Goal: Task Accomplishment & Management: Manage account settings

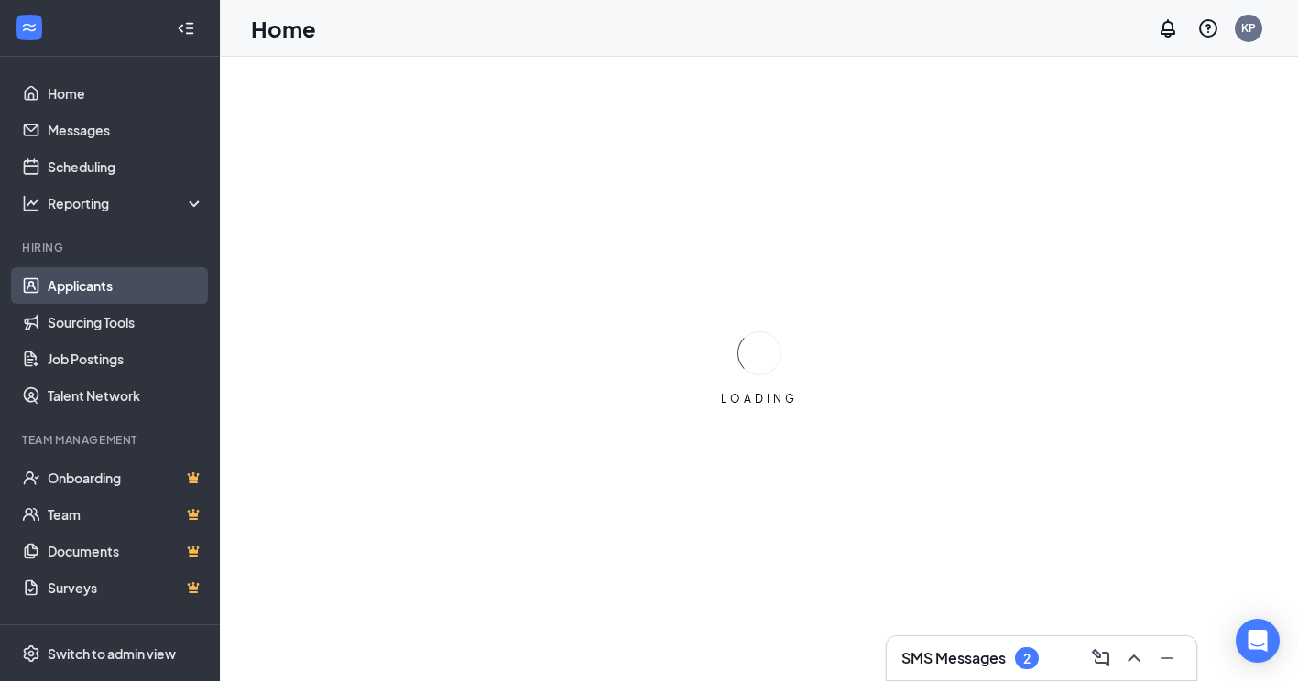
click at [136, 280] on link "Applicants" at bounding box center [126, 285] width 157 height 37
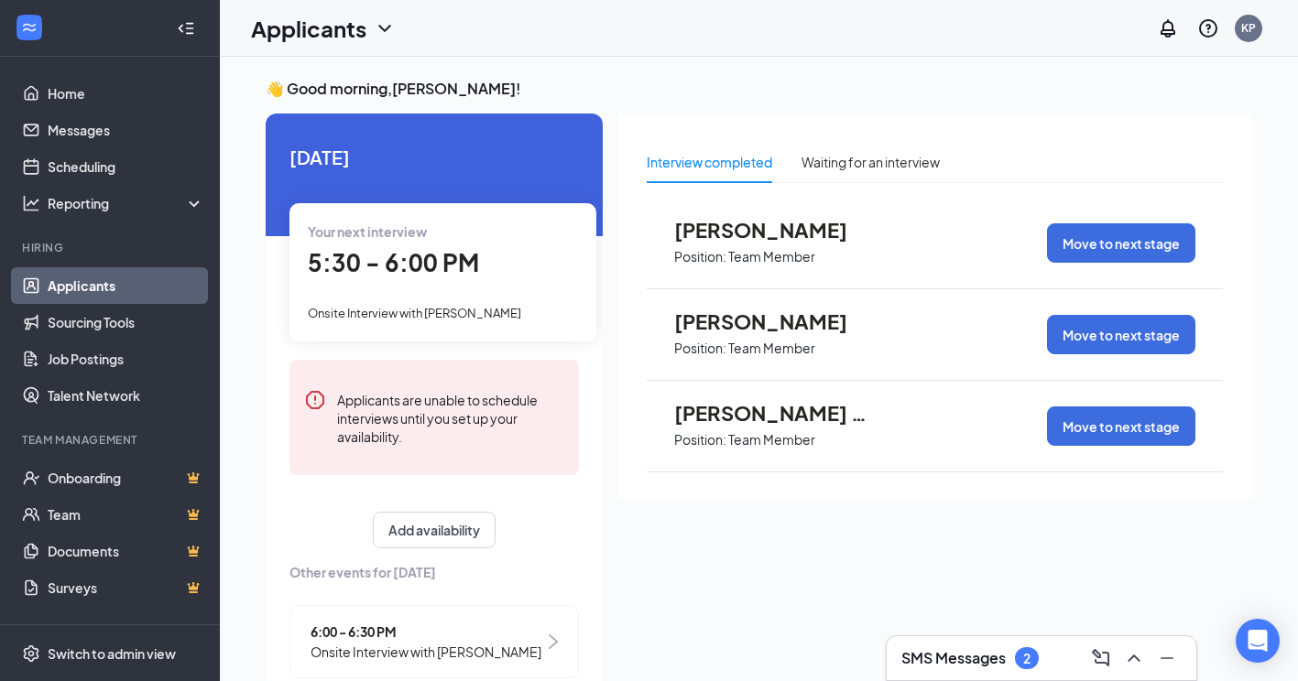
click at [965, 660] on h3 "SMS Messages" at bounding box center [953, 658] width 104 height 20
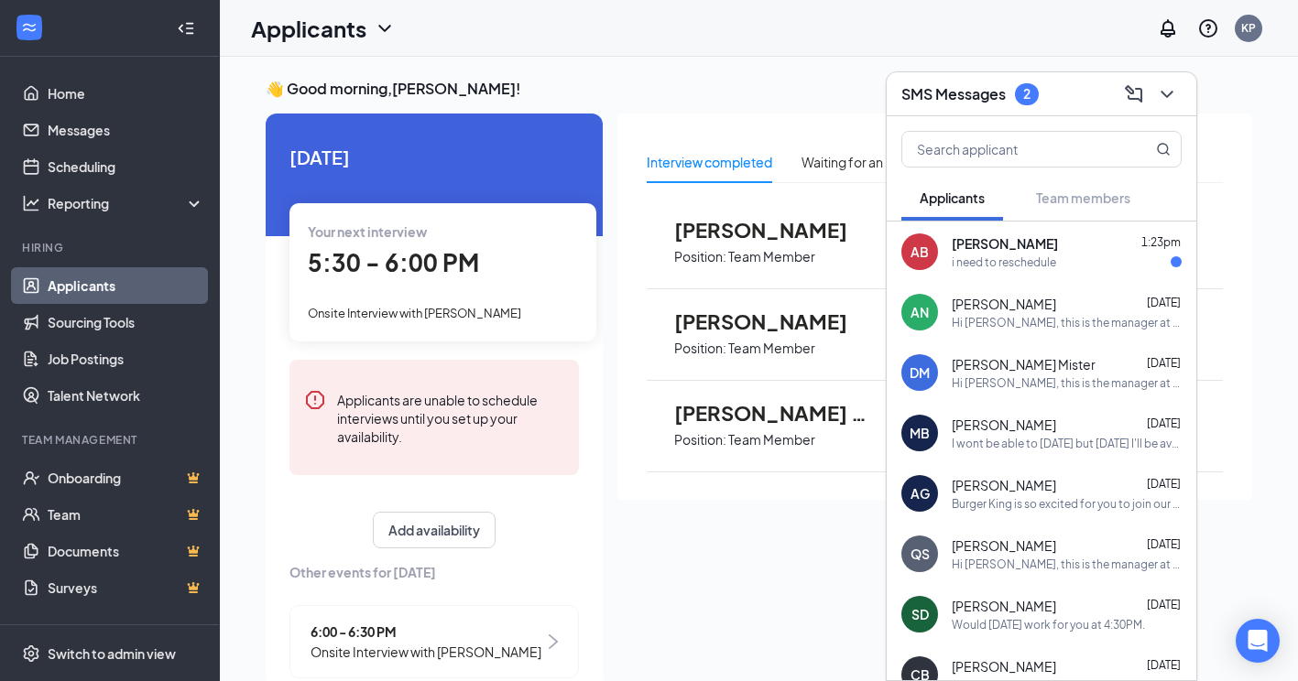
click at [758, 561] on div "Interview completed Waiting for an interview [PERSON_NAME] Position: Team Membe…" at bounding box center [934, 396] width 635 height 564
drag, startPoint x: 1173, startPoint y: 85, endPoint x: 1189, endPoint y: 97, distance: 19.6
click at [1173, 86] on icon "ChevronDown" at bounding box center [1167, 94] width 22 height 22
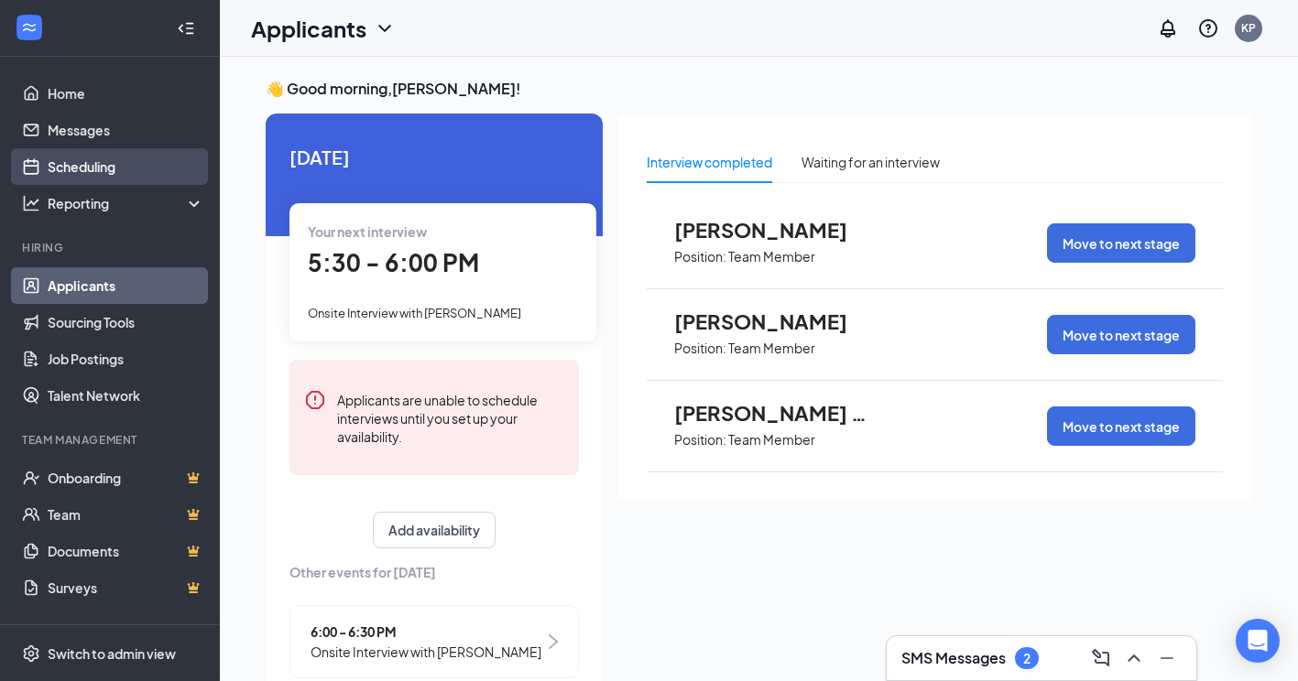
click at [134, 178] on link "Scheduling" at bounding box center [126, 166] width 157 height 37
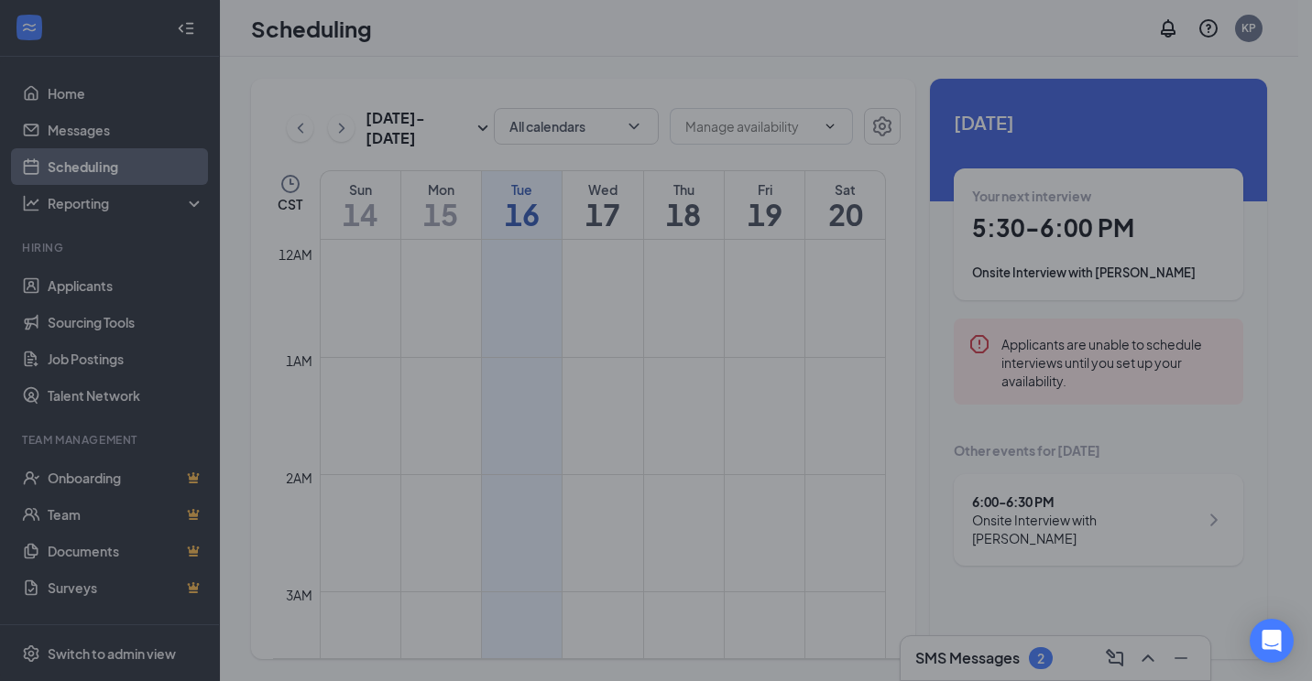
scroll to position [900, 0]
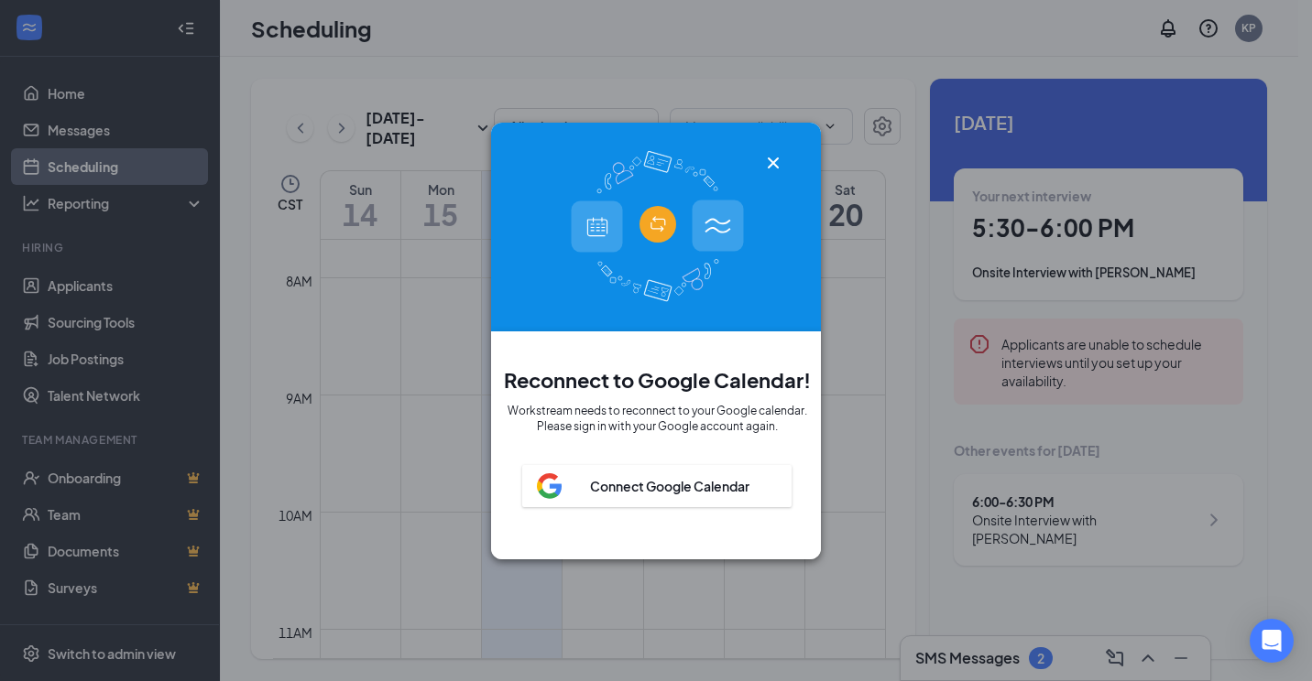
click at [773, 152] on icon "Cross" at bounding box center [773, 163] width 22 height 22
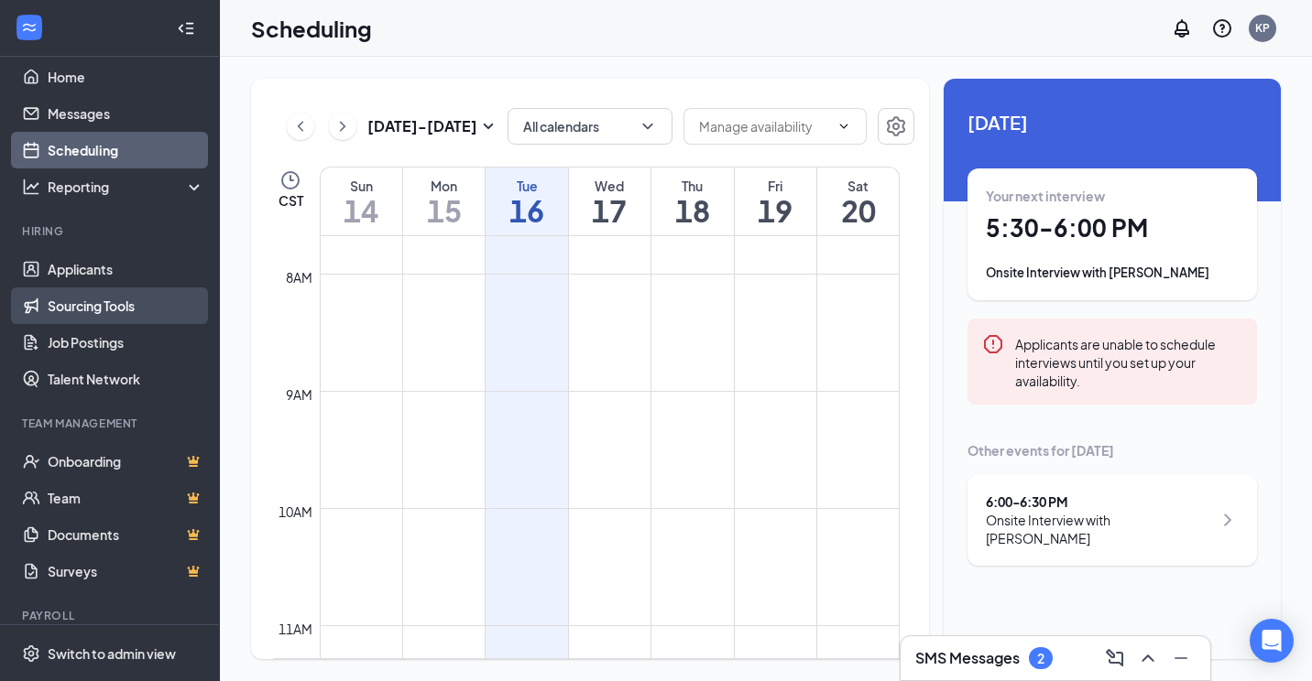
scroll to position [0, 0]
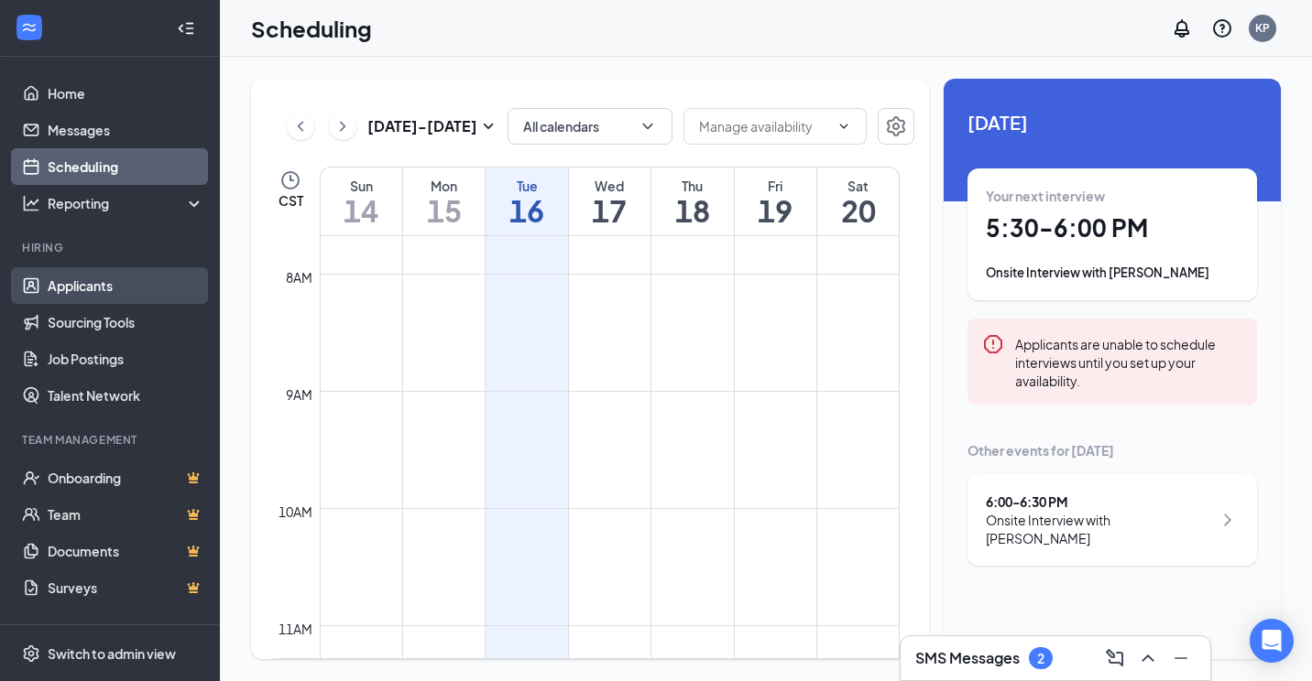
click at [123, 295] on link "Applicants" at bounding box center [126, 285] width 157 height 37
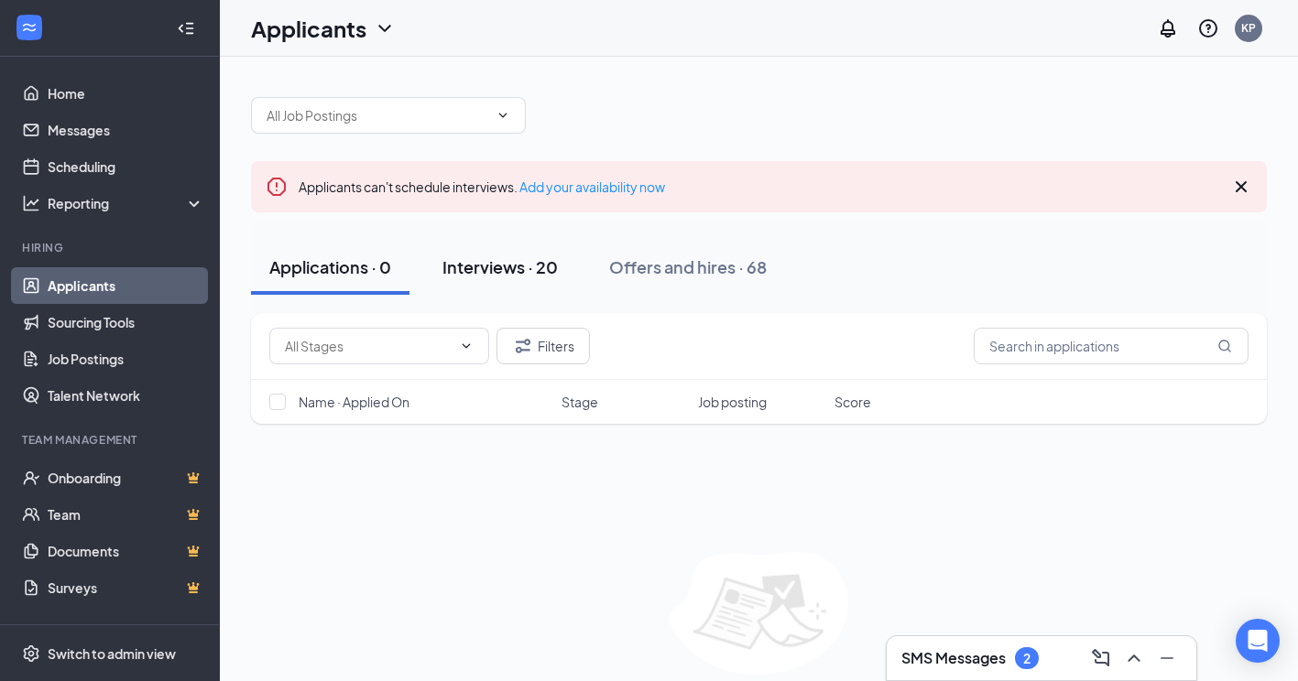
click at [518, 275] on div "Interviews · 20" at bounding box center [499, 267] width 115 height 23
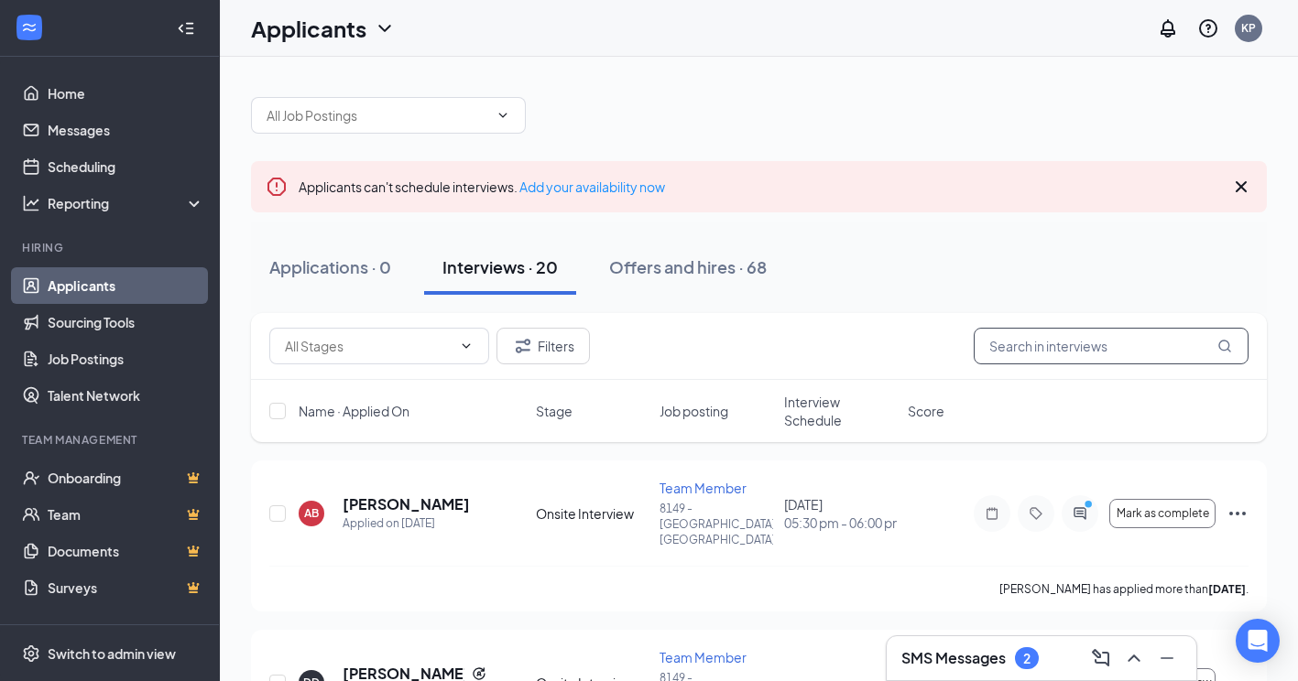
click at [1069, 338] on input "text" at bounding box center [1111, 346] width 275 height 37
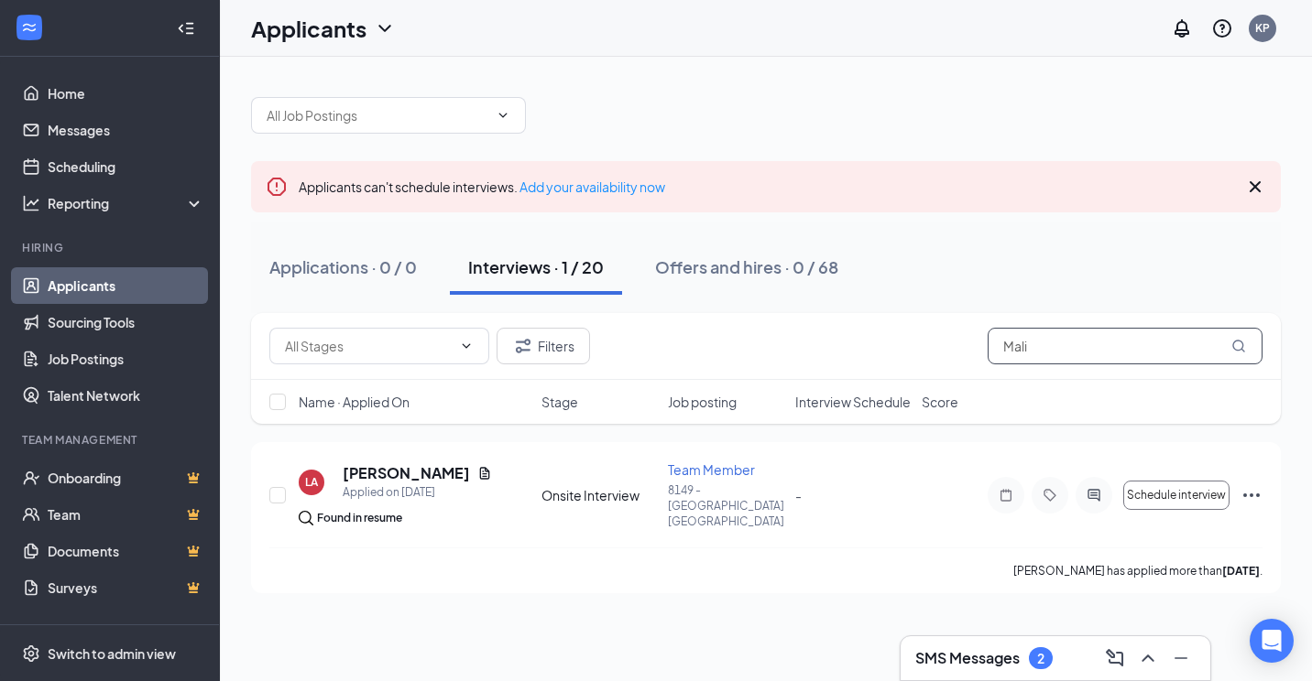
type input "[PERSON_NAME]"
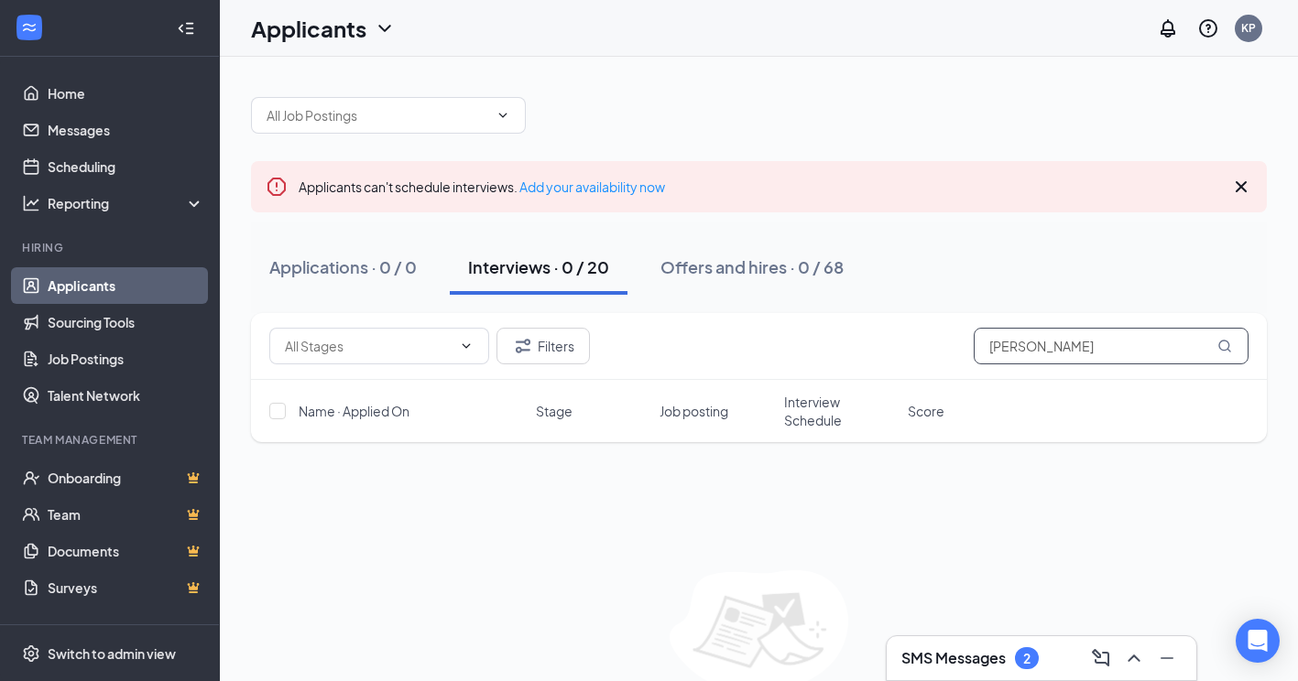
drag, startPoint x: 1035, startPoint y: 351, endPoint x: 796, endPoint y: 368, distance: 239.7
click at [813, 361] on div "Filters [PERSON_NAME]" at bounding box center [758, 346] width 979 height 37
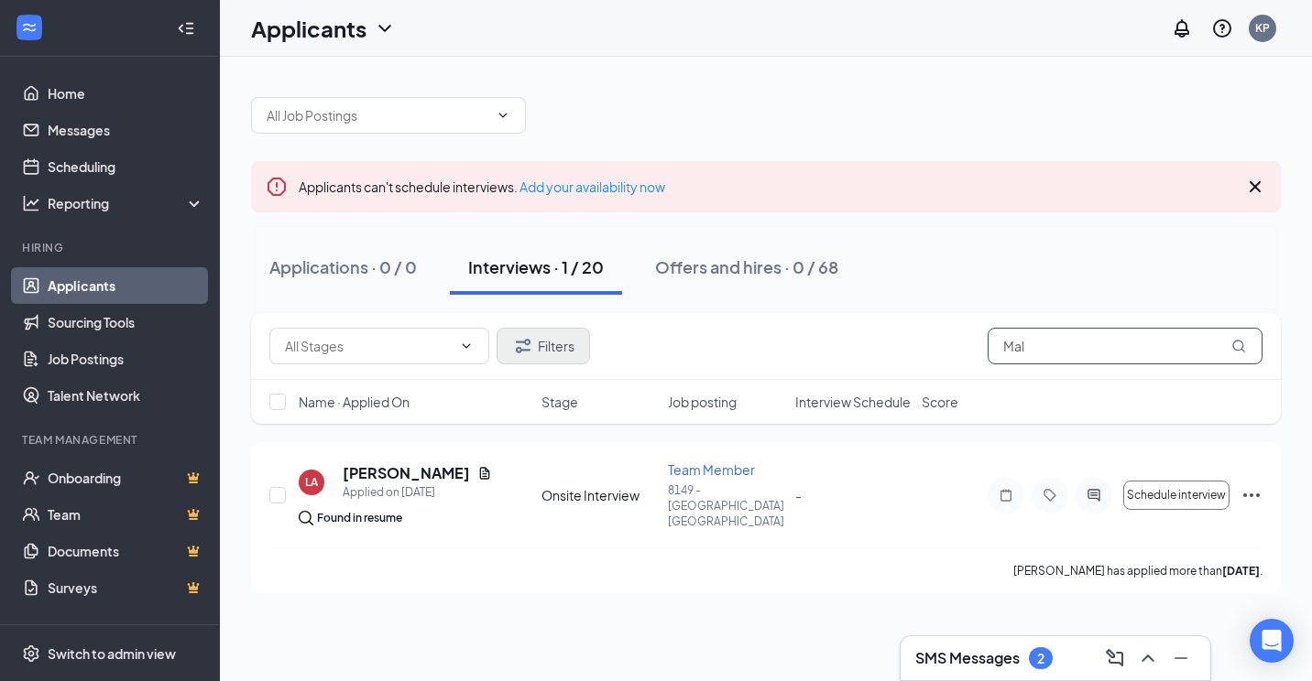
type input "Mal"
click at [550, 358] on button "Filters" at bounding box center [542, 346] width 93 height 37
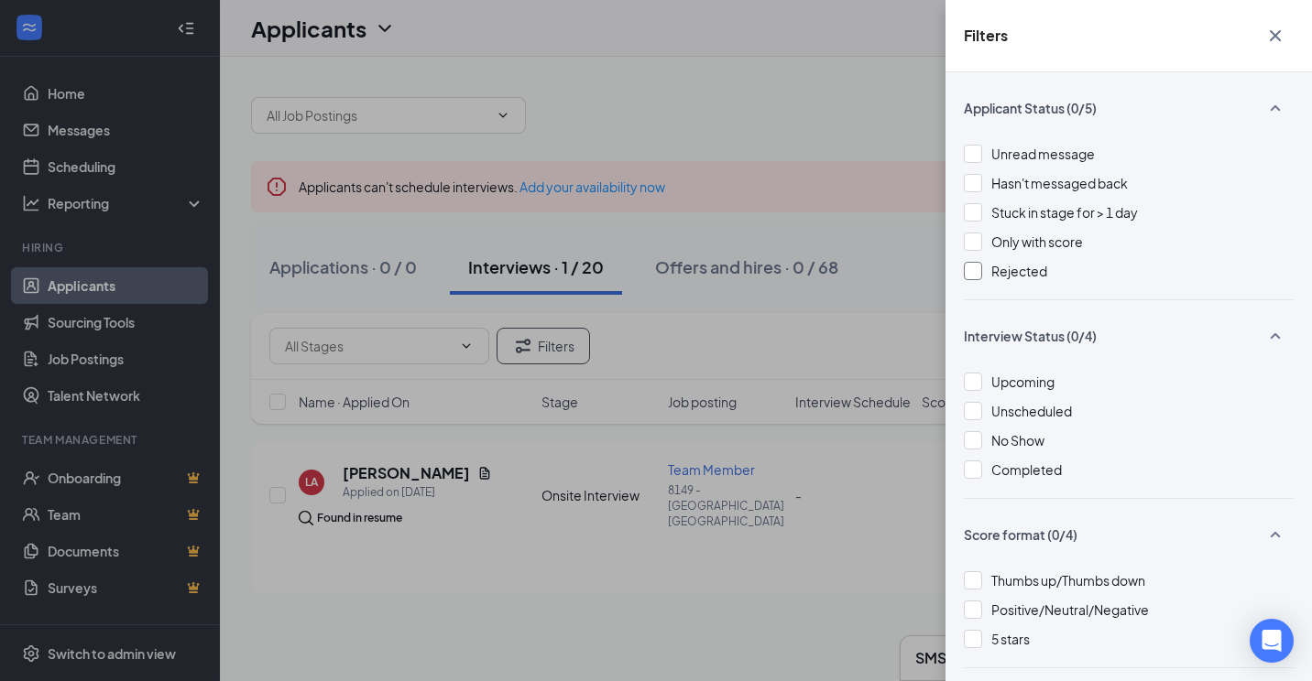
click at [1007, 271] on span "Rejected" at bounding box center [1019, 271] width 56 height 16
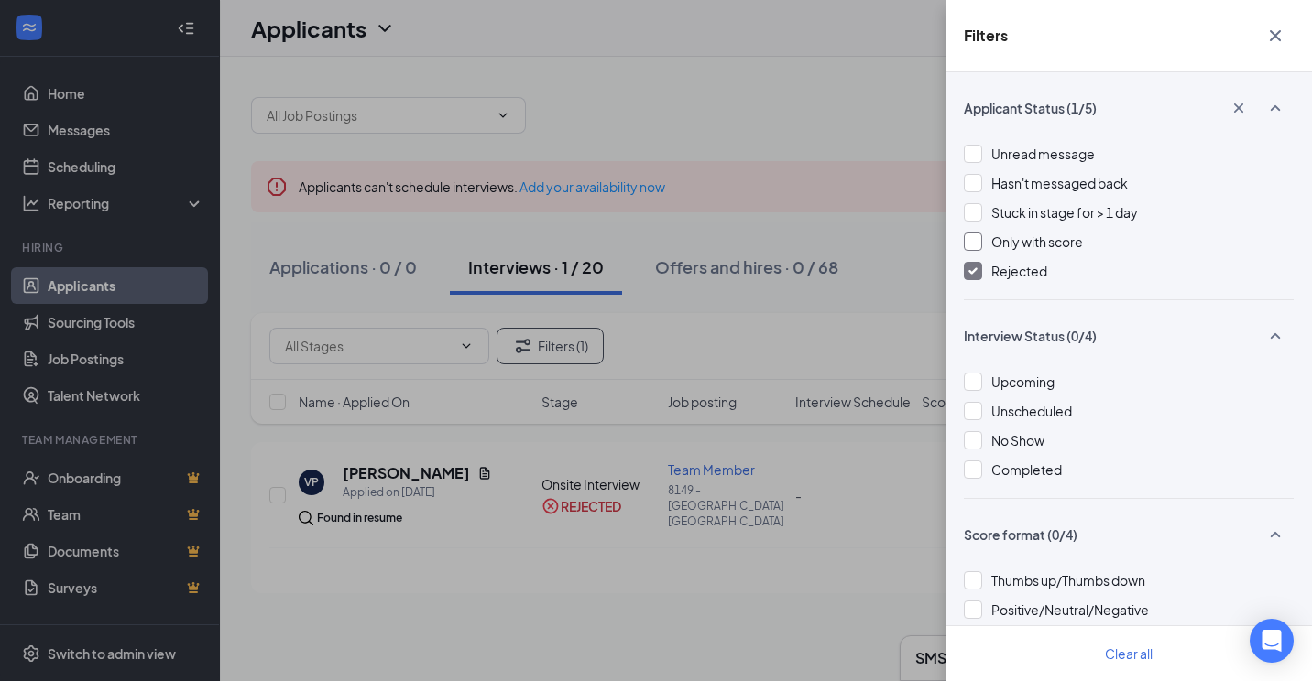
click at [986, 241] on div "Only with score" at bounding box center [1129, 242] width 330 height 20
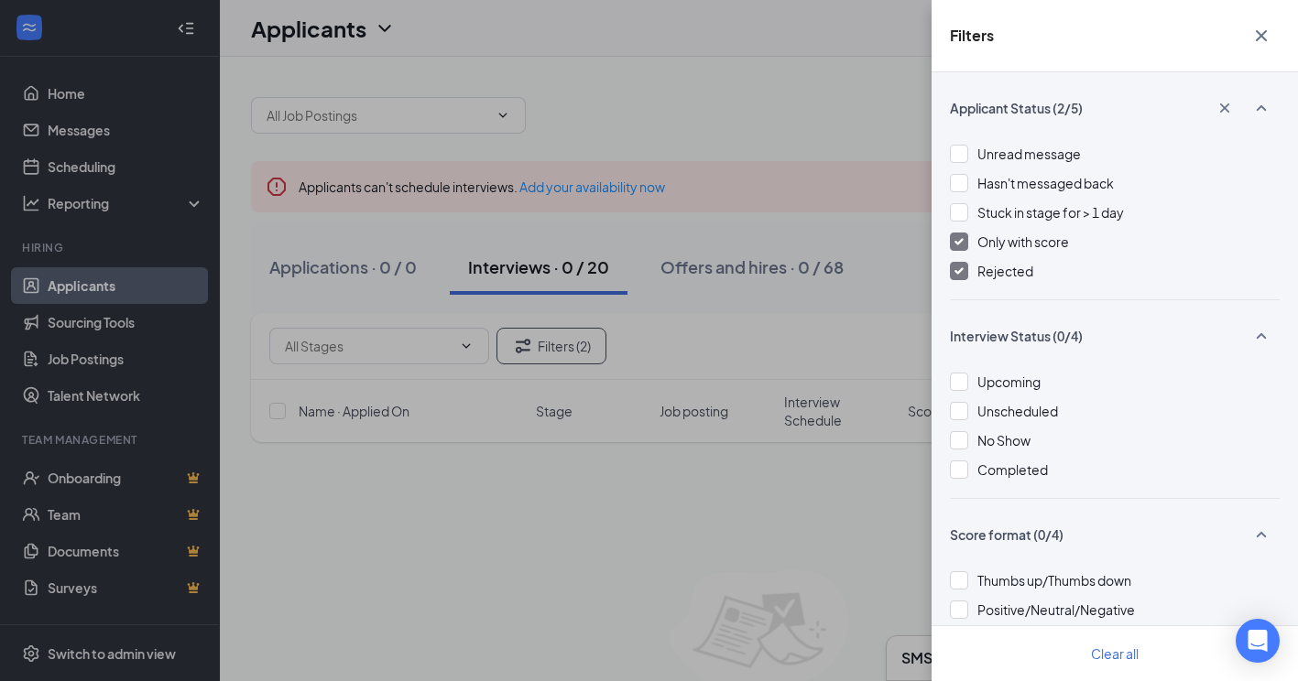
click at [1008, 246] on span "Only with score" at bounding box center [1023, 242] width 92 height 16
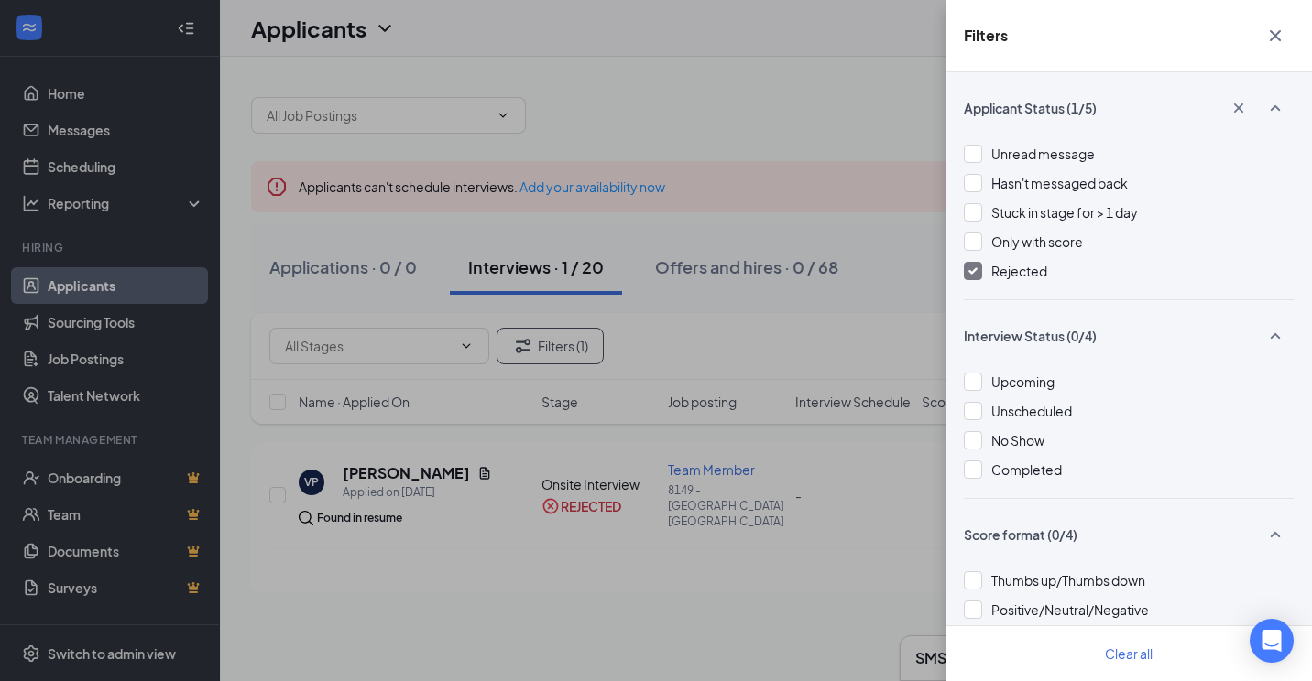
click at [1291, 30] on button "button" at bounding box center [1275, 35] width 37 height 35
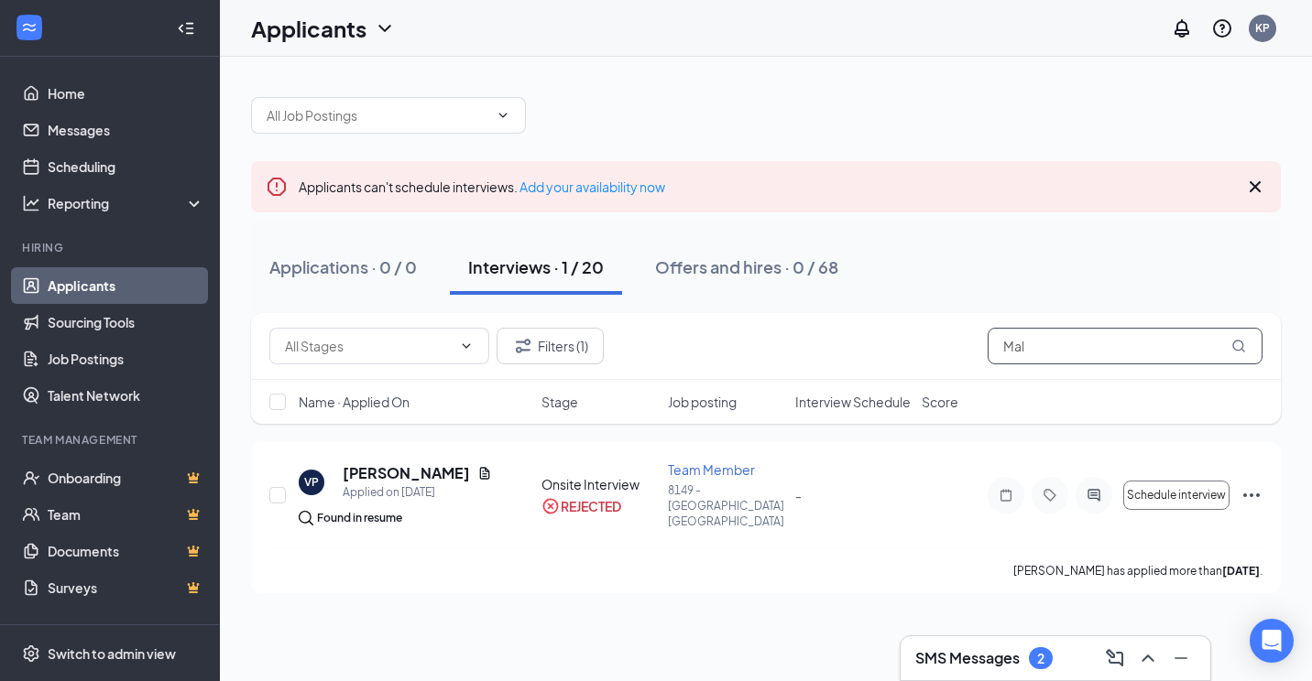
drag, startPoint x: 1091, startPoint y: 354, endPoint x: 831, endPoint y: 347, distance: 260.2
click at [831, 347] on div "Filters (1) Mal" at bounding box center [765, 346] width 993 height 37
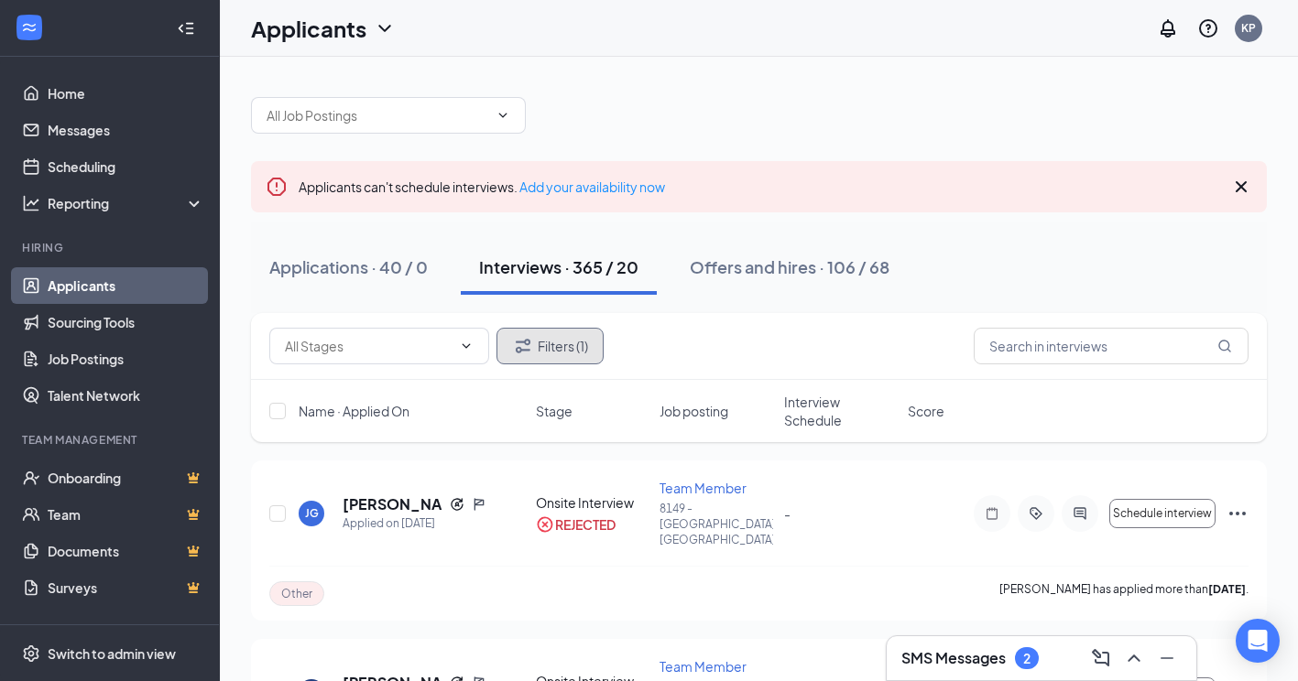
click at [551, 338] on button "Filters (1)" at bounding box center [549, 346] width 107 height 37
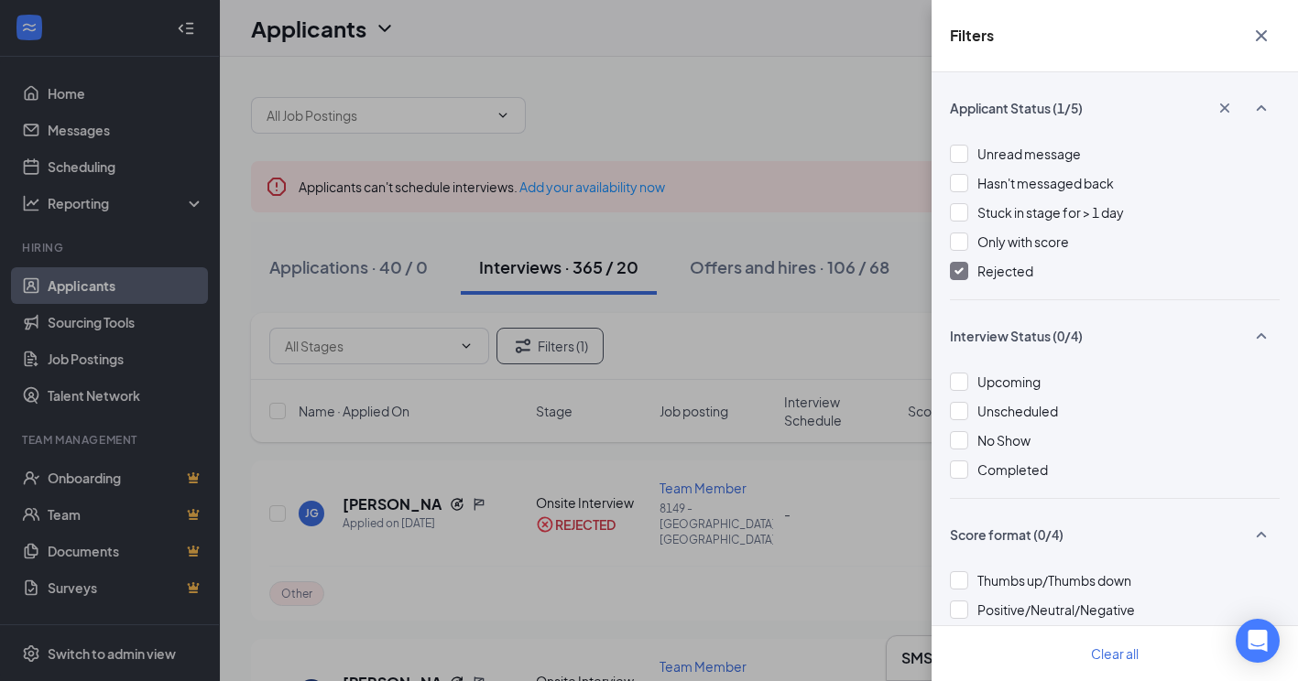
click at [961, 266] on div at bounding box center [959, 271] width 18 height 18
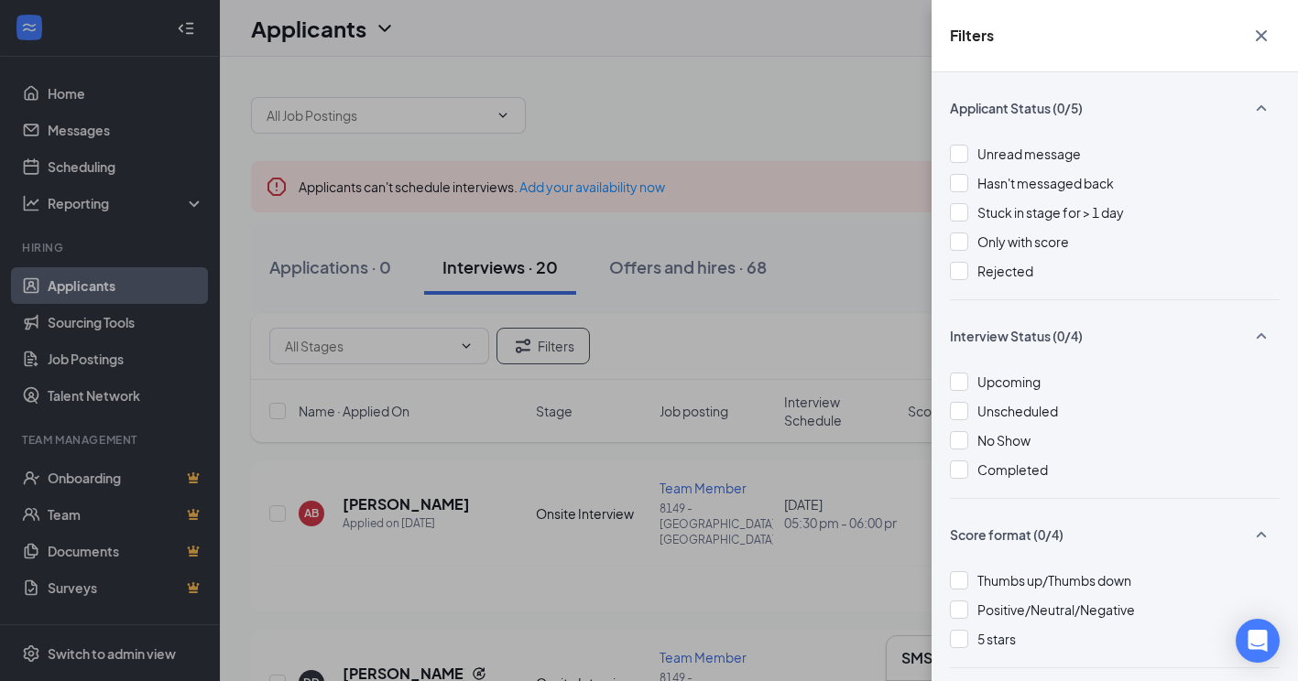
click at [1264, 29] on icon "Cross" at bounding box center [1261, 36] width 22 height 22
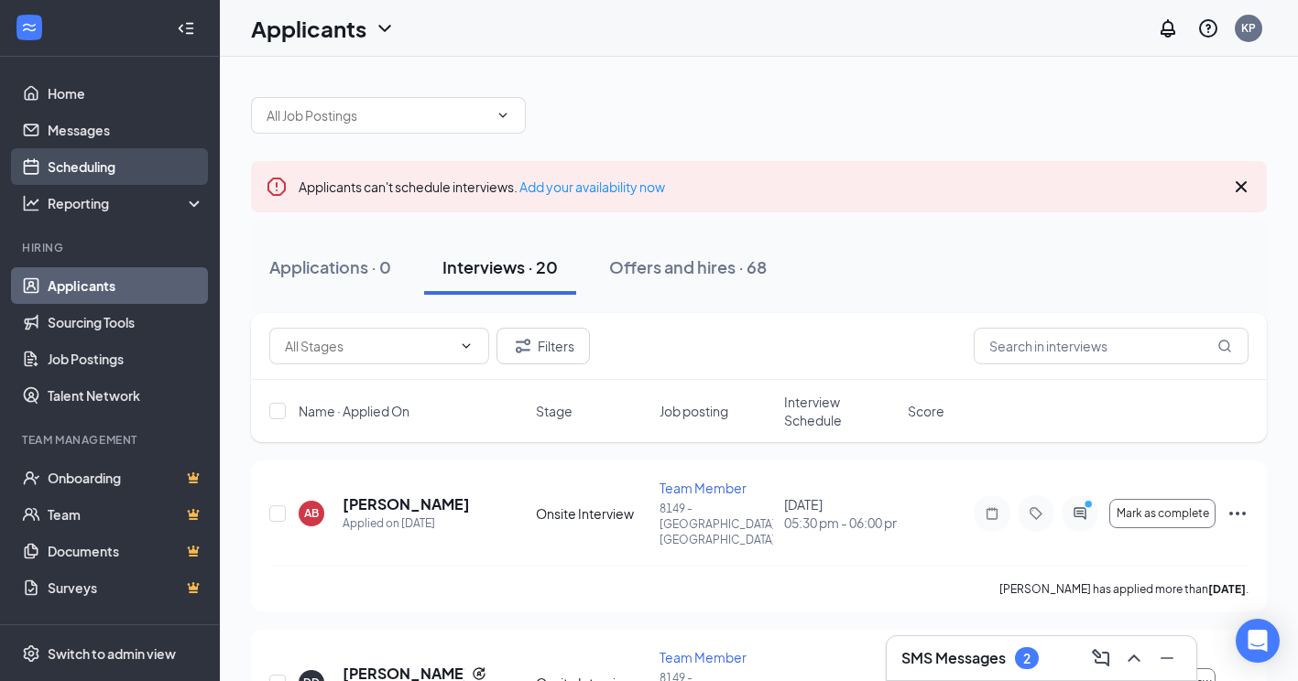
click at [100, 179] on link "Scheduling" at bounding box center [126, 166] width 157 height 37
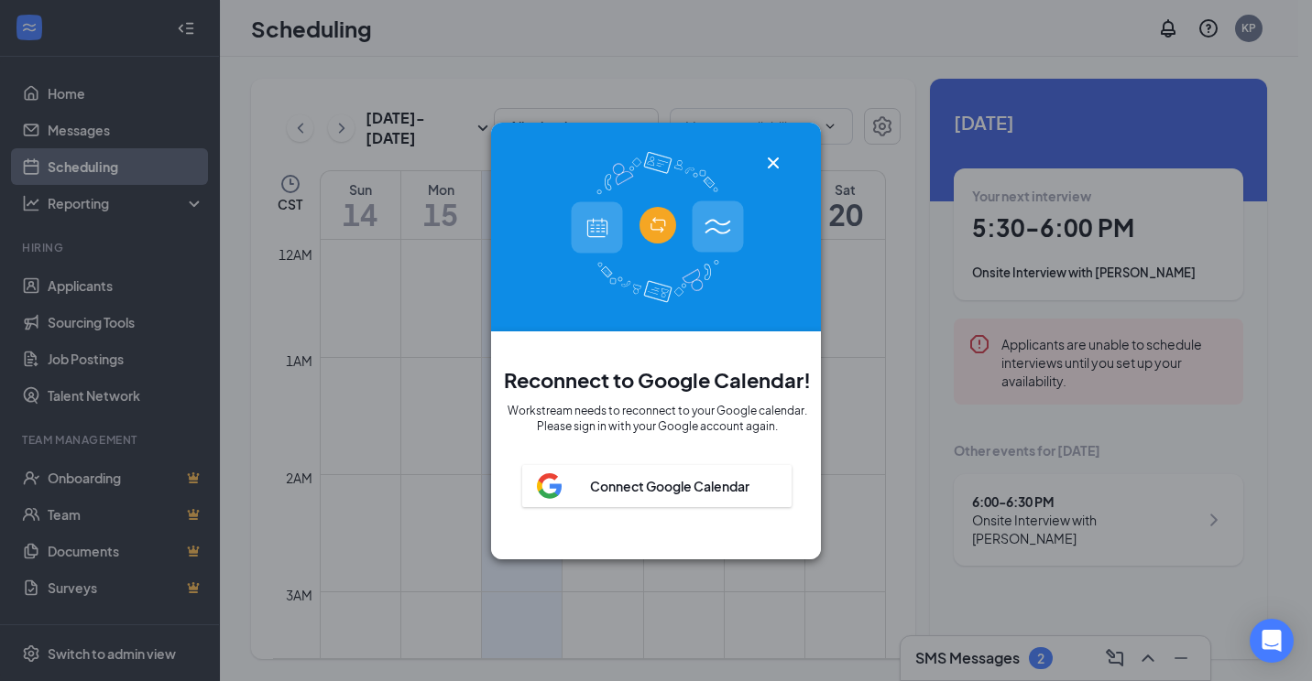
scroll to position [900, 0]
click at [769, 153] on icon "Cross" at bounding box center [773, 163] width 22 height 22
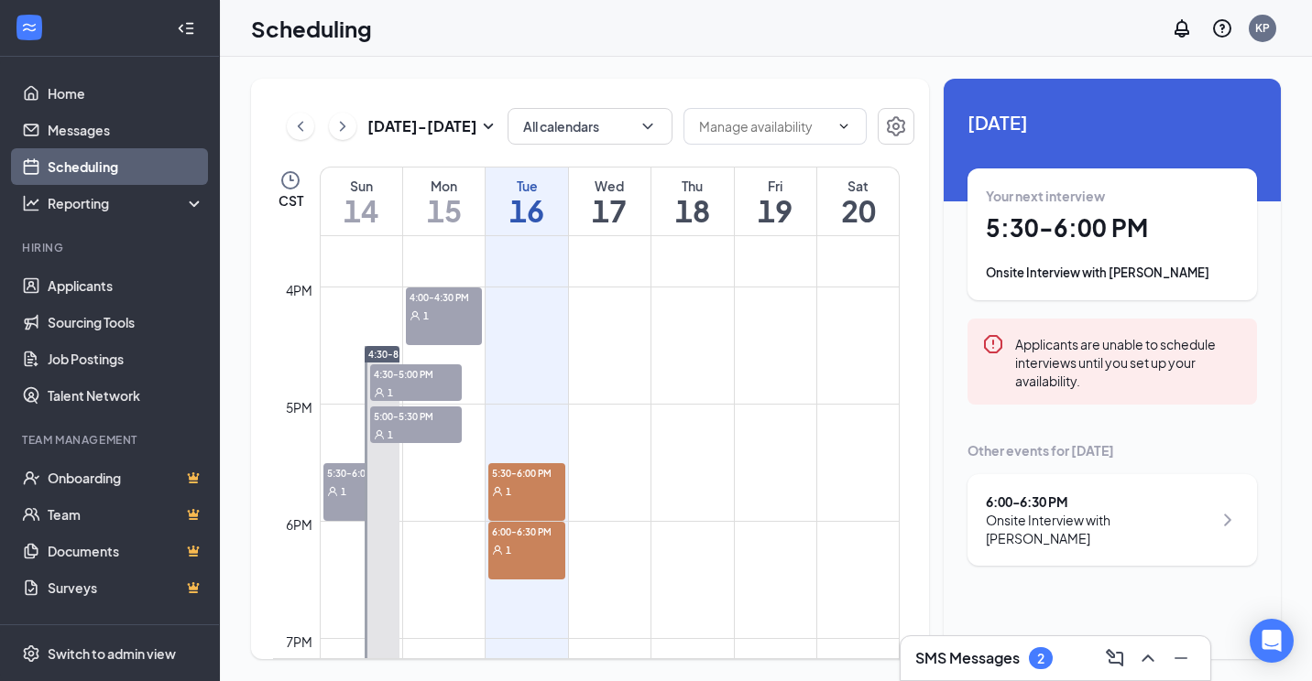
scroll to position [1999, 0]
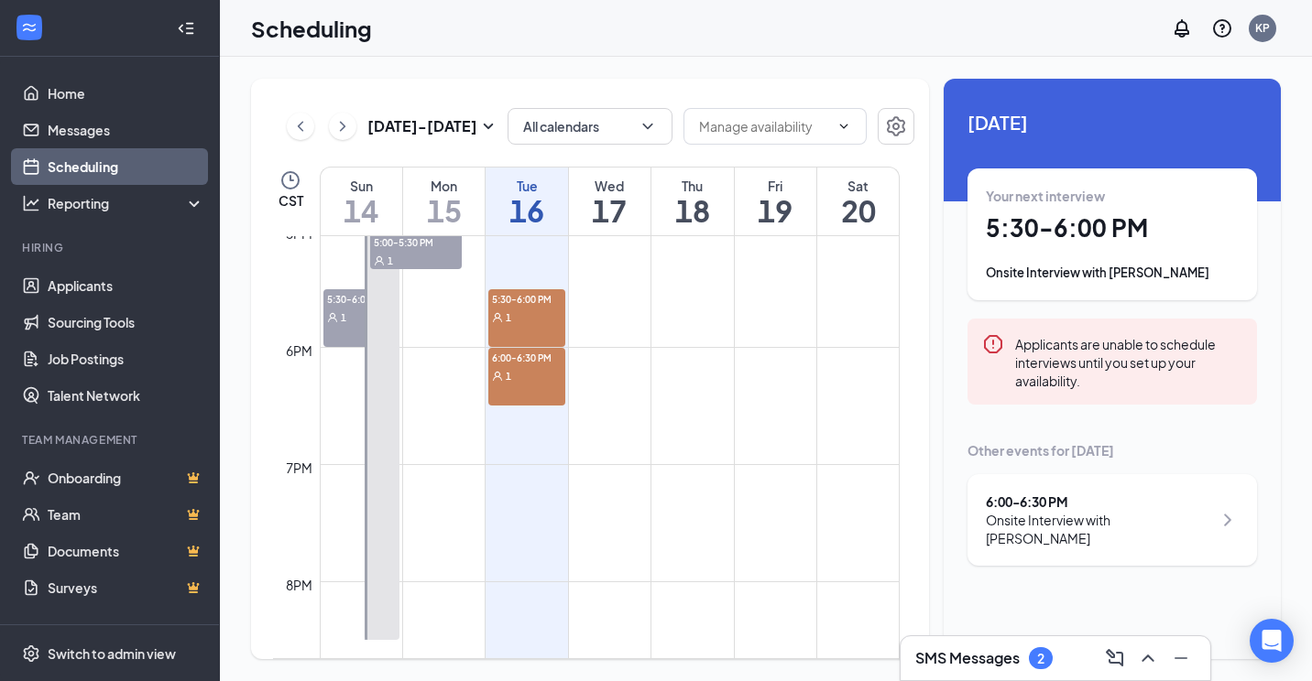
click at [527, 332] on div "5:30-6:00 PM 1" at bounding box center [526, 318] width 76 height 58
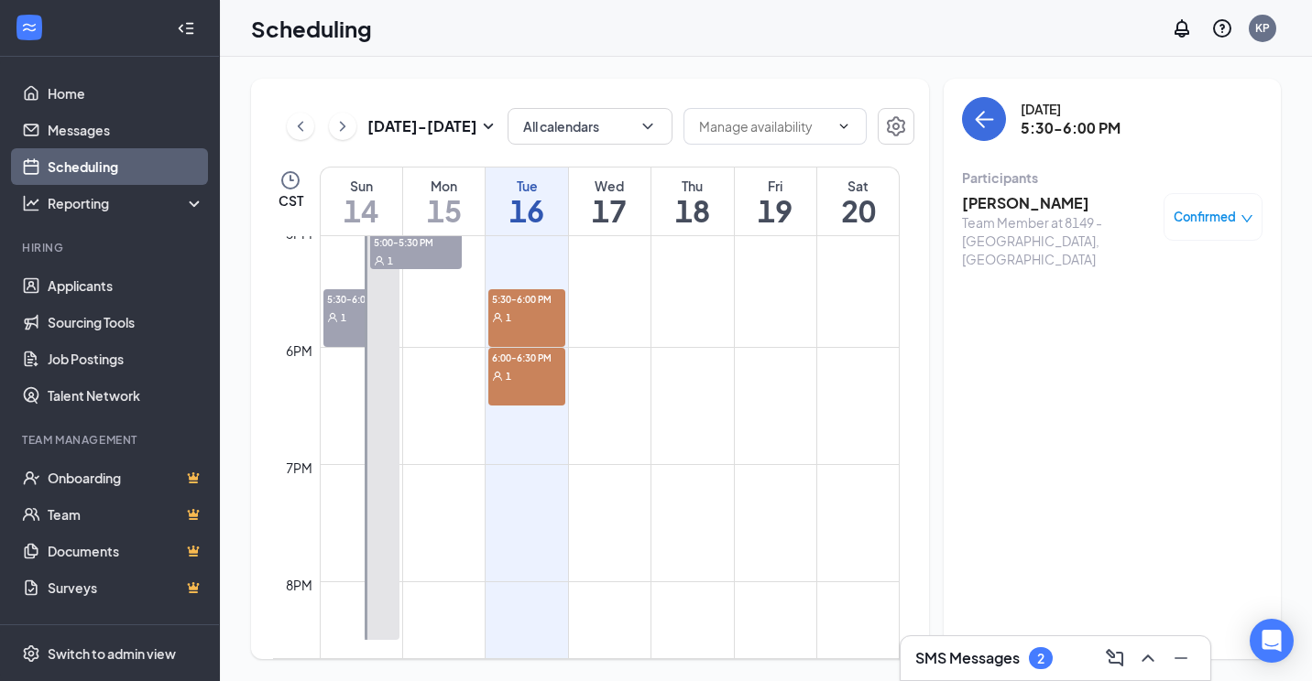
click at [561, 372] on div "1" at bounding box center [526, 375] width 76 height 18
click at [528, 325] on div "1" at bounding box center [526, 317] width 76 height 18
click at [982, 663] on h3 "SMS Messages" at bounding box center [967, 658] width 104 height 20
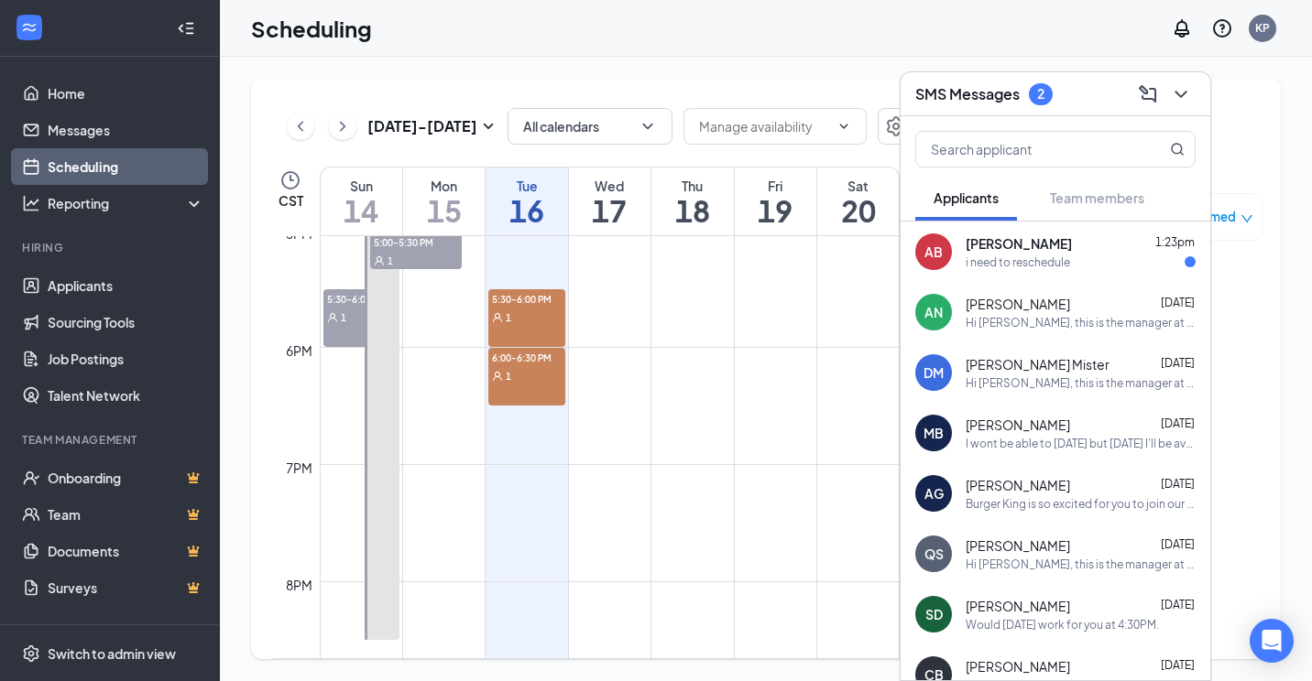
click at [1044, 261] on div "i need to reschedule" at bounding box center [1017, 263] width 104 height 16
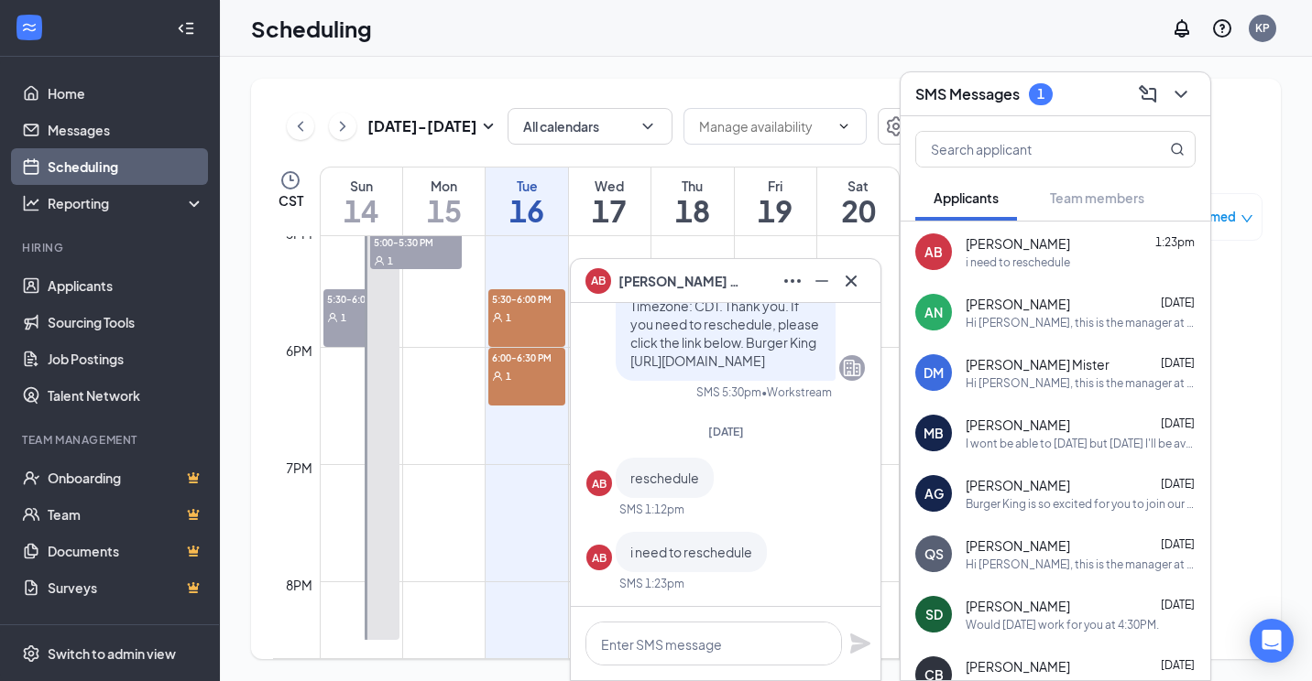
click at [715, 610] on div at bounding box center [726, 643] width 310 height 73
click at [727, 632] on textarea at bounding box center [713, 644] width 256 height 44
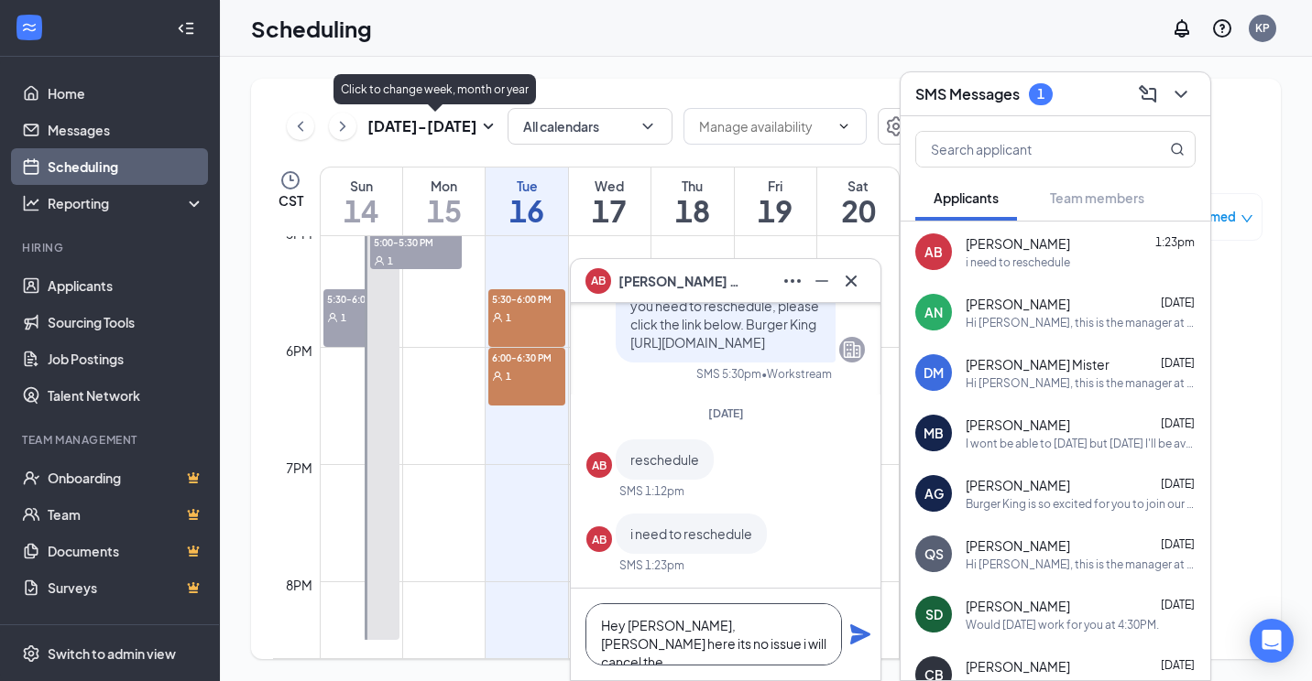
type textarea "Hey [PERSON_NAME], [PERSON_NAME] here its no issue i will cancel the"
click at [426, 62] on div "[DATE] - [DATE] All calendars CST Sun 14 Mon 15 Tue 16 Wed 17 Thu 18 Fri 19 Sat…" at bounding box center [766, 369] width 1092 height 625
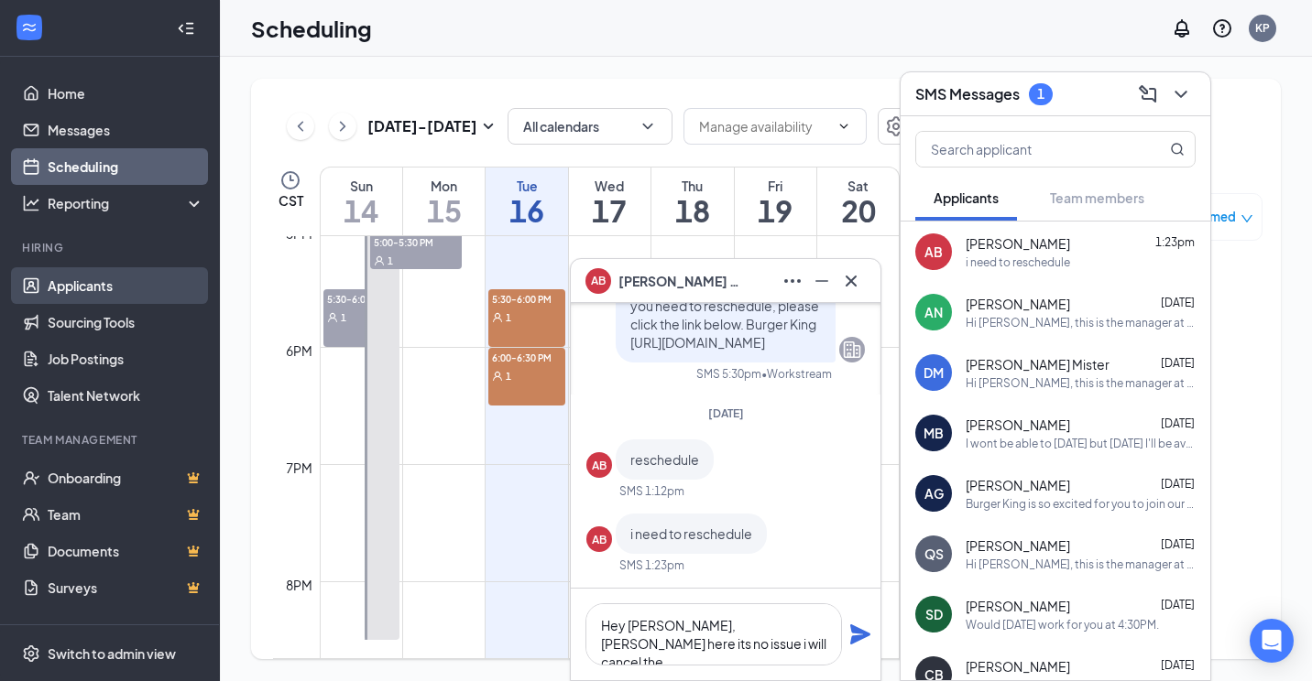
click at [131, 292] on link "Applicants" at bounding box center [126, 285] width 157 height 37
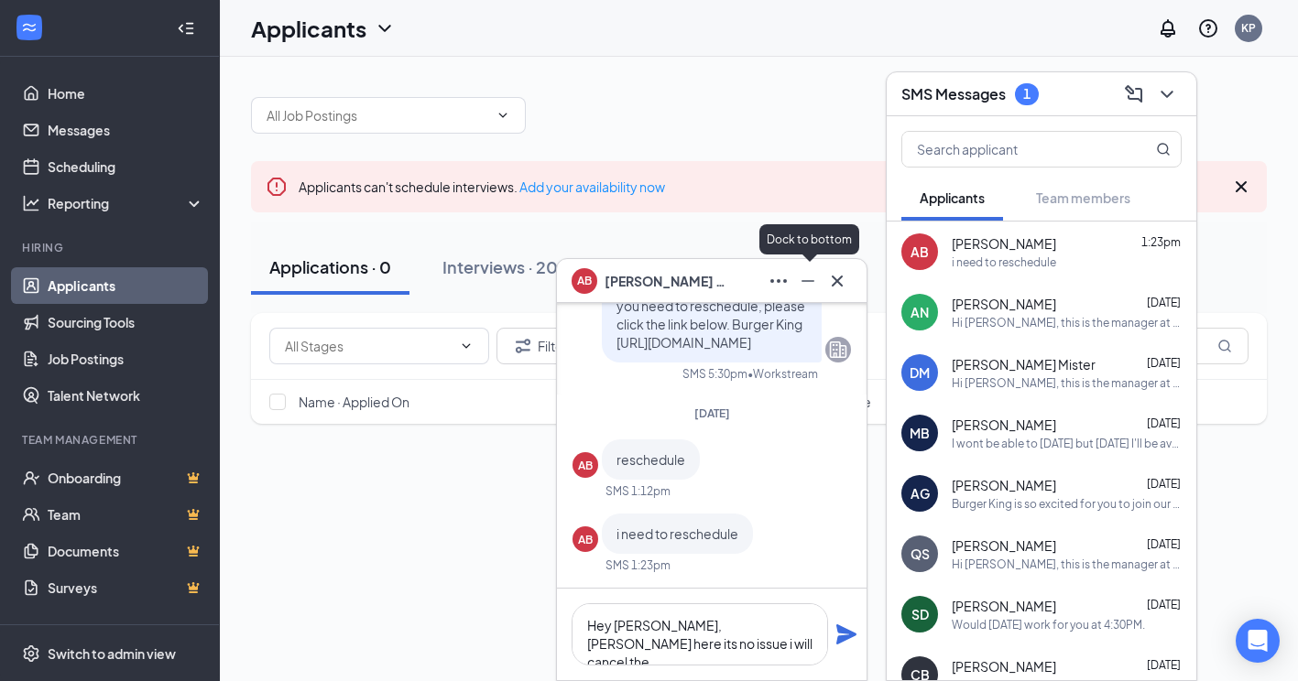
click at [806, 274] on icon "Minimize" at bounding box center [808, 281] width 22 height 22
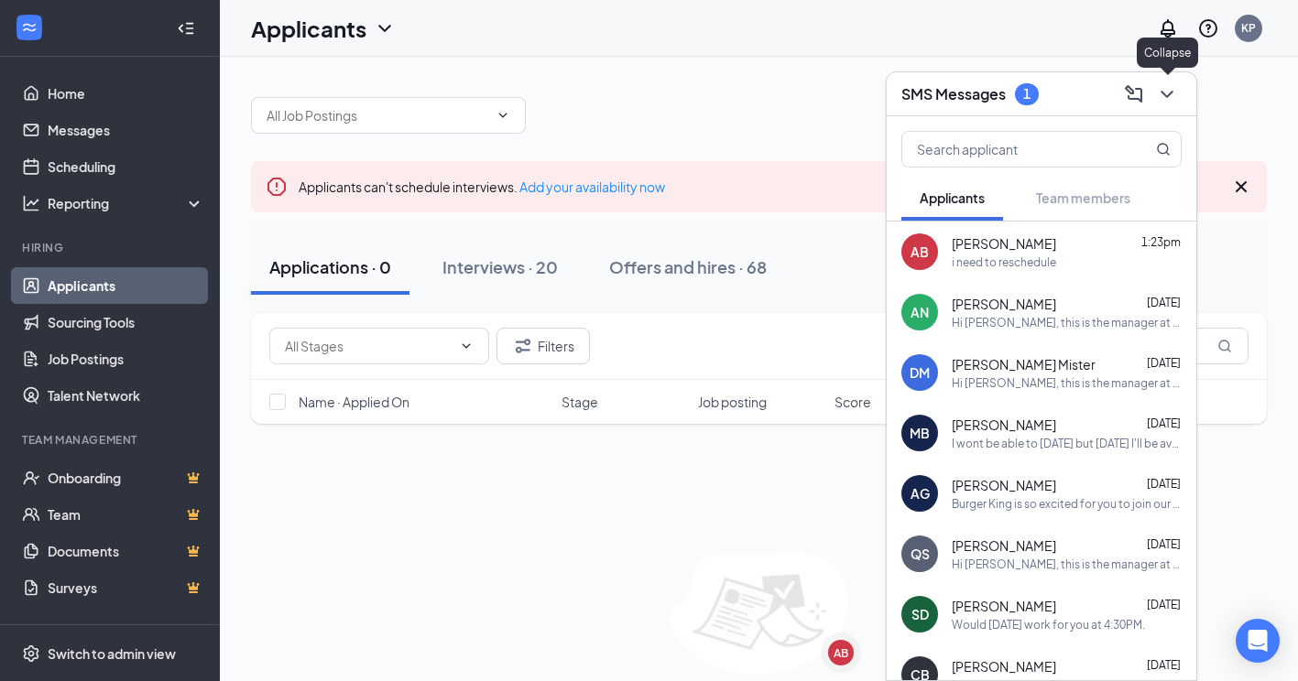
click at [1214, 77] on div "Applicants can't schedule interviews. Add your availability now Applications · …" at bounding box center [759, 404] width 1078 height 695
click at [1156, 100] on icon "ChevronDown" at bounding box center [1167, 94] width 22 height 22
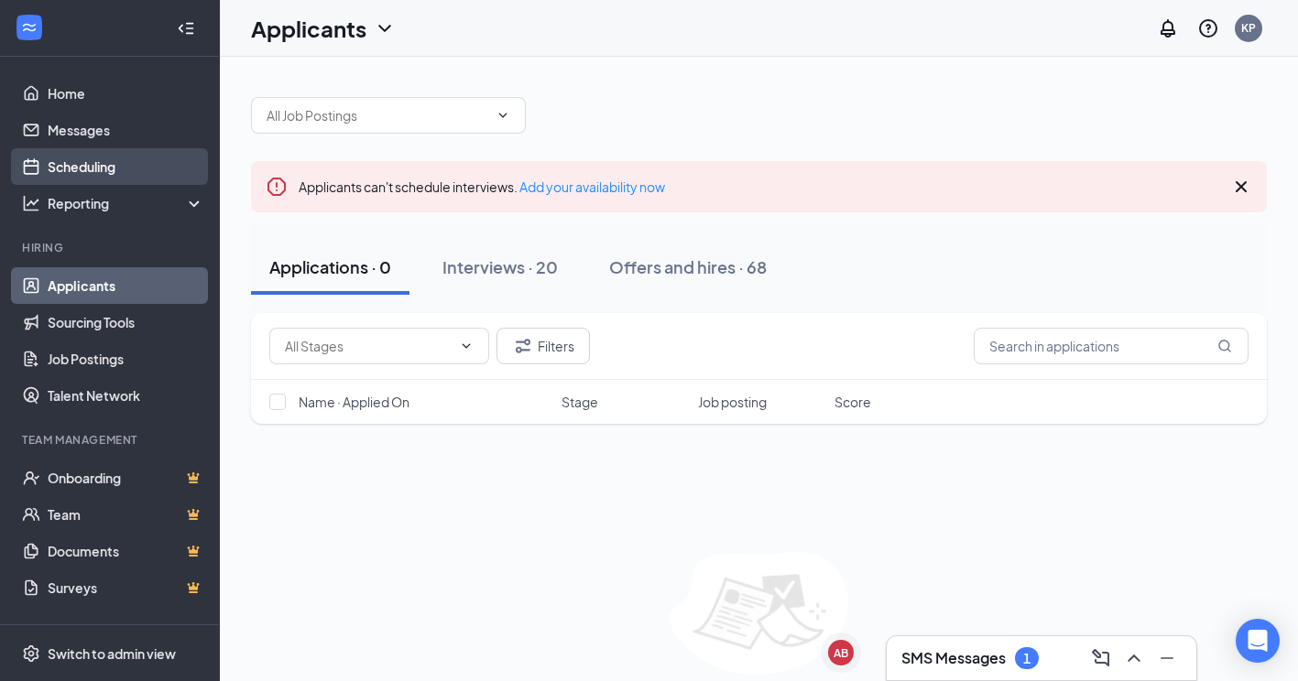
click at [73, 169] on link "Scheduling" at bounding box center [126, 166] width 157 height 37
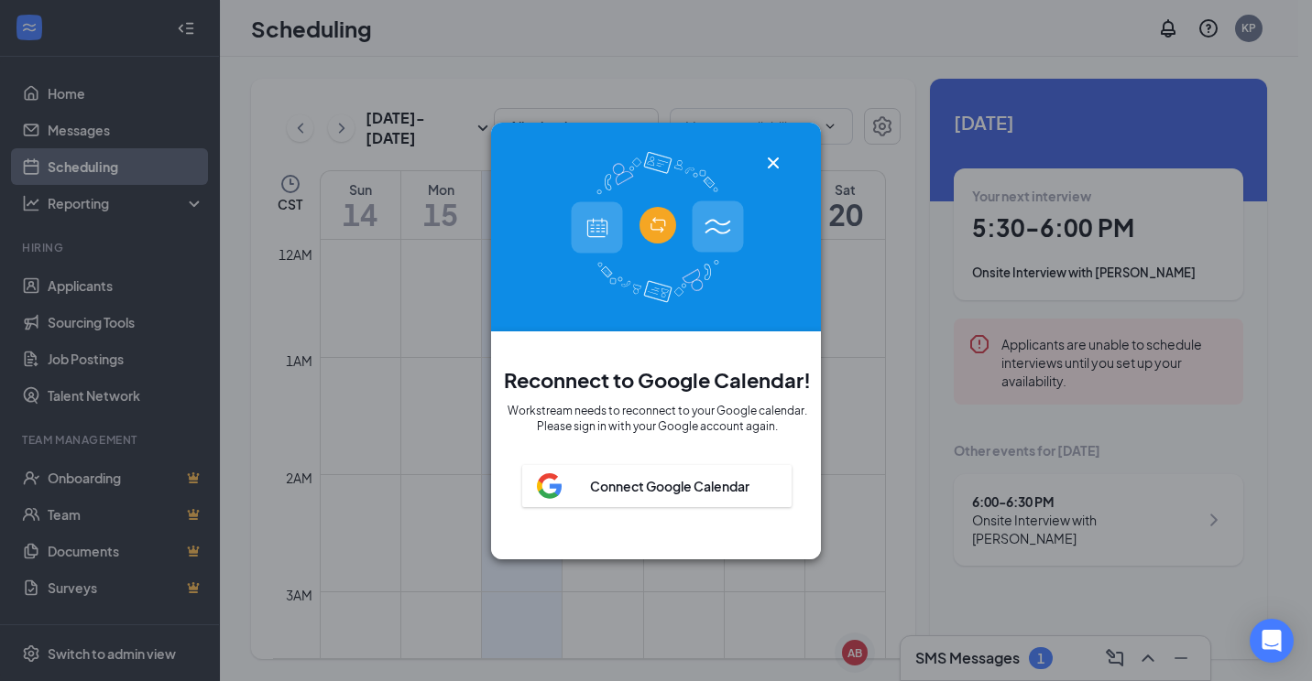
scroll to position [900, 0]
click at [774, 157] on icon "Cross" at bounding box center [773, 162] width 11 height 11
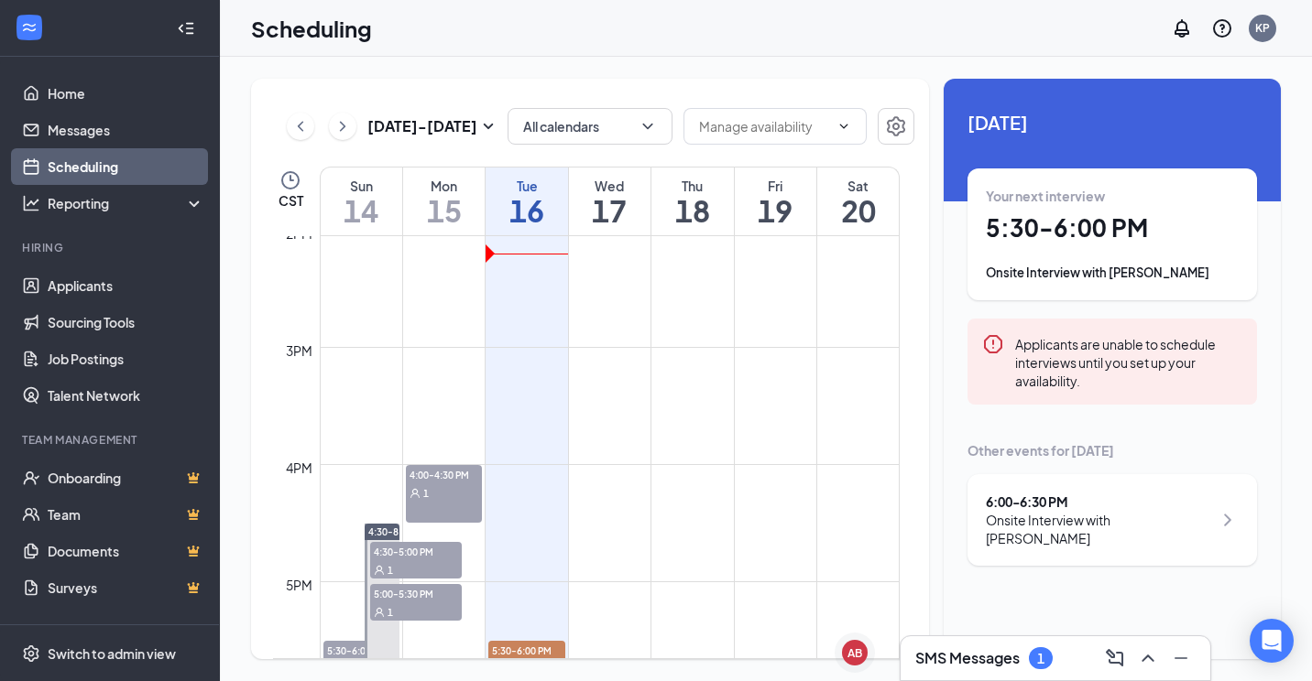
scroll to position [1725, 0]
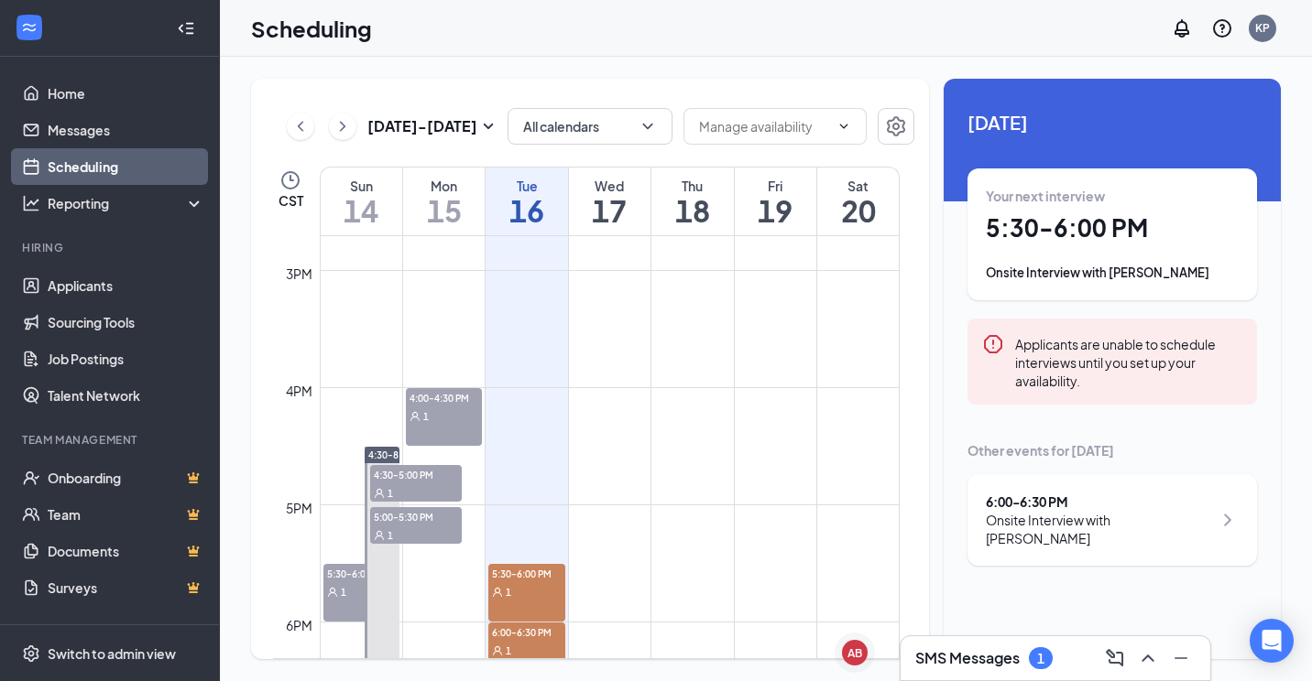
click at [446, 383] on td at bounding box center [610, 372] width 580 height 29
click at [429, 517] on span "5:00-5:30 PM" at bounding box center [416, 516] width 92 height 18
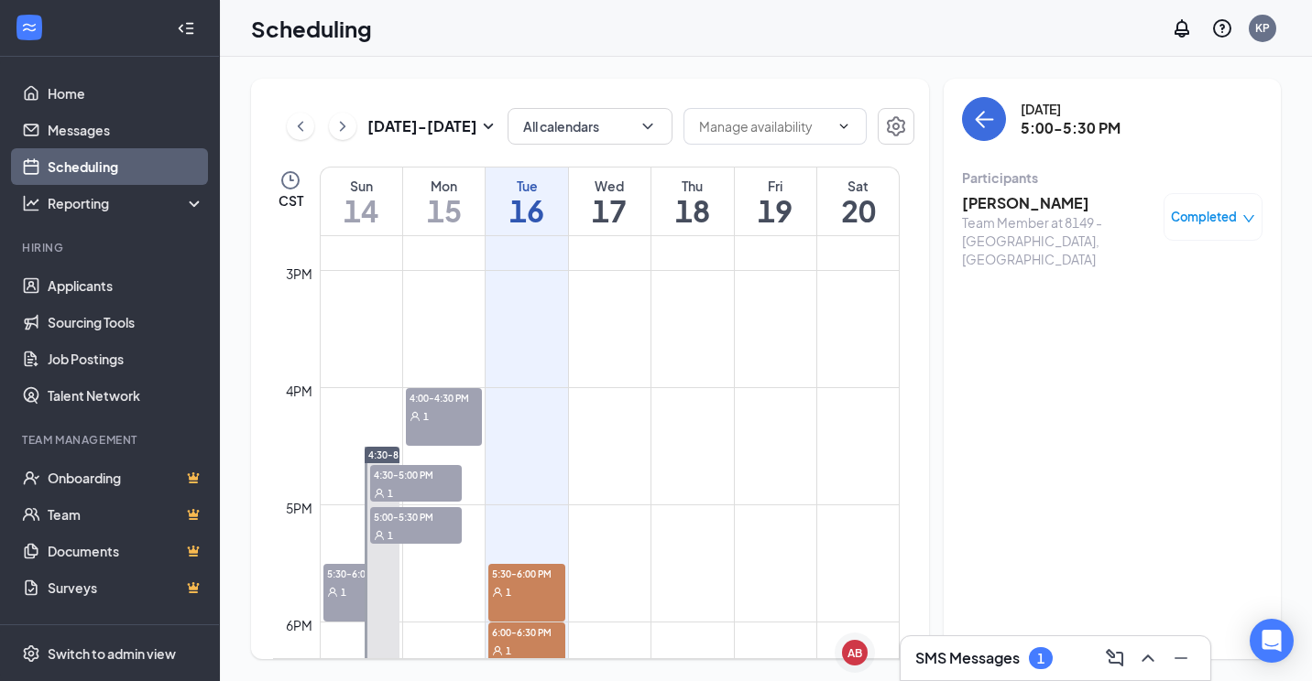
click at [427, 491] on div "1" at bounding box center [416, 493] width 92 height 18
click at [343, 616] on div "5:30-6:00 PM 1" at bounding box center [361, 593] width 76 height 58
click at [424, 480] on span "4:30-5:00 PM" at bounding box center [416, 474] width 92 height 18
click at [1039, 202] on h3 "[PERSON_NAME]" at bounding box center [1058, 203] width 192 height 20
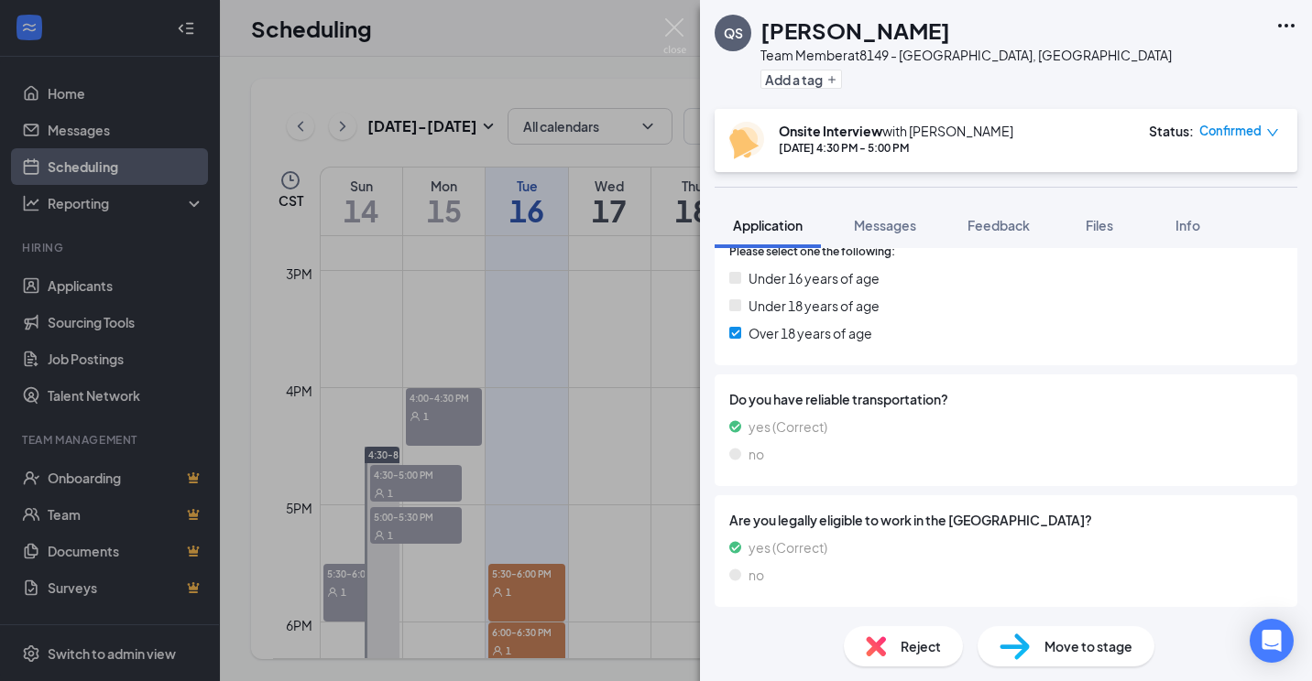
scroll to position [666, 0]
click at [673, 29] on img at bounding box center [674, 36] width 23 height 36
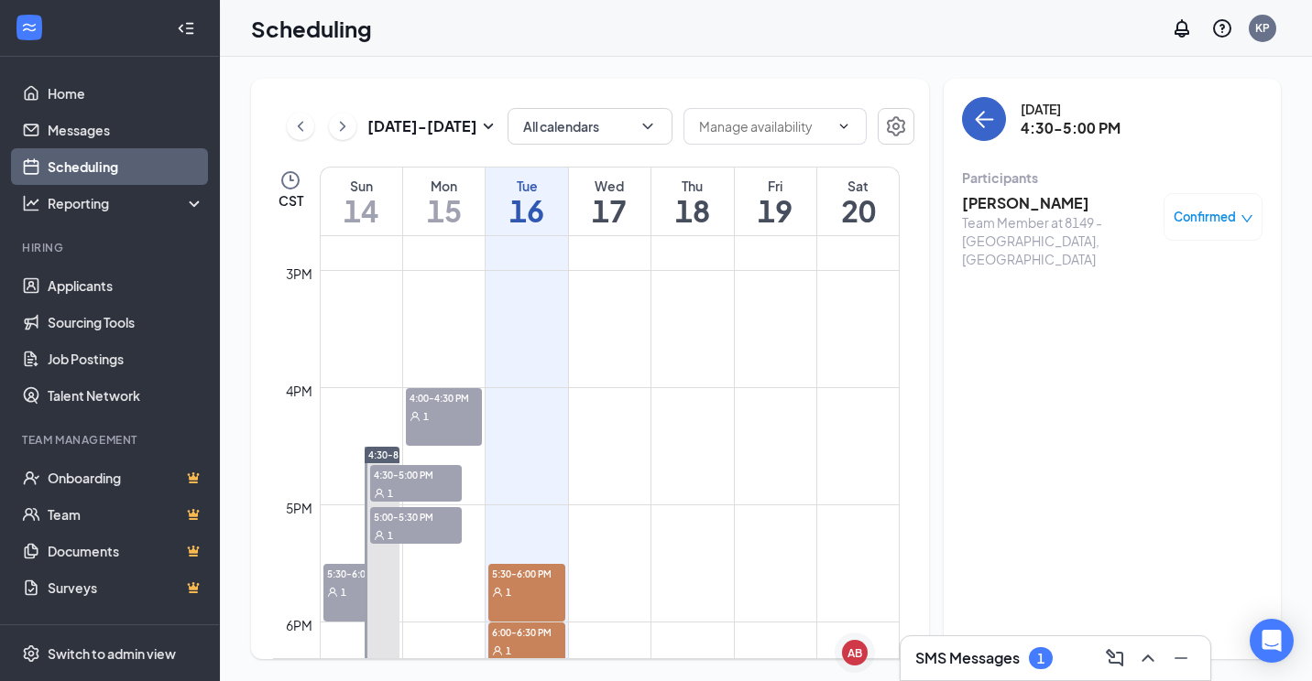
click at [991, 115] on icon "ArrowLeft" at bounding box center [984, 119] width 22 height 22
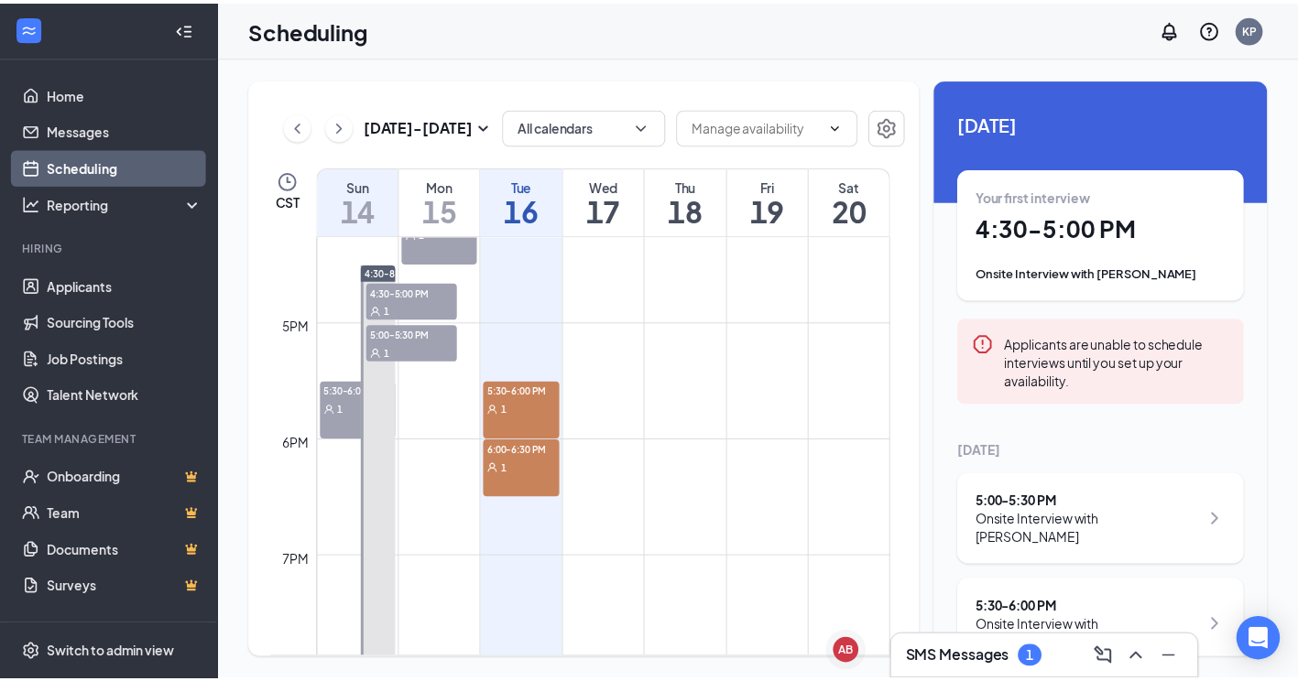
scroll to position [1908, 0]
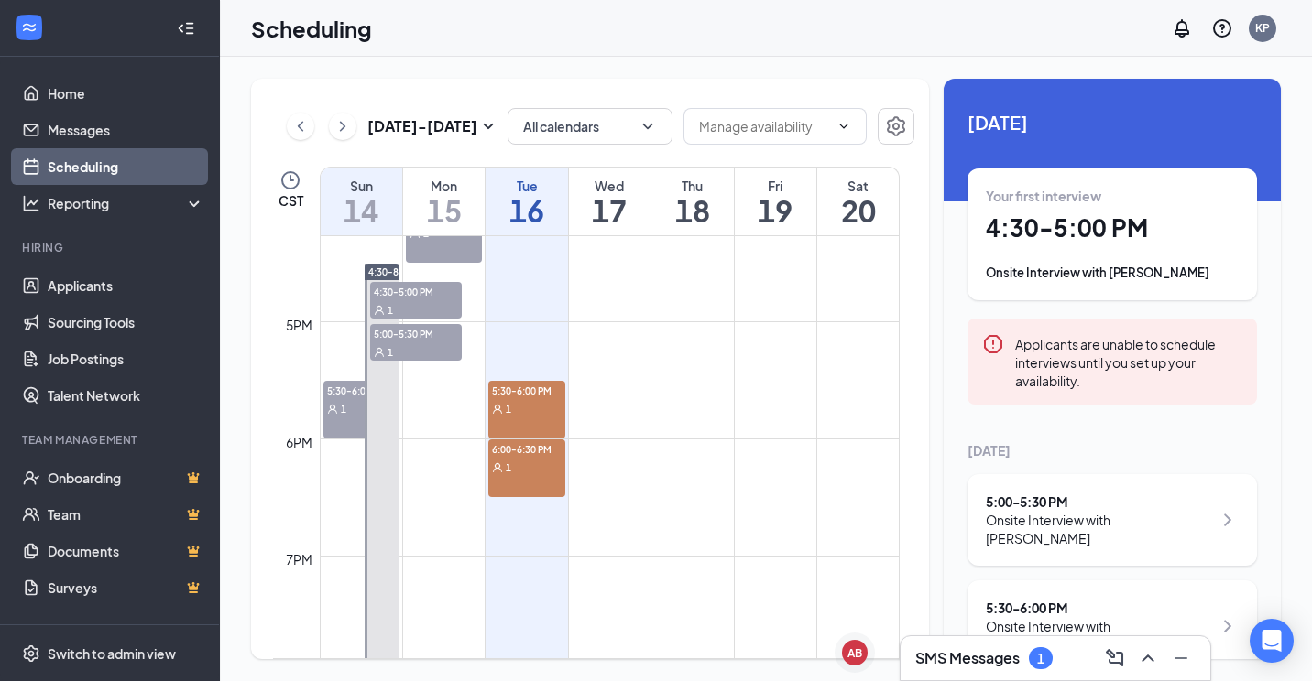
click at [515, 478] on div "6:00-6:30 PM 1" at bounding box center [526, 469] width 76 height 58
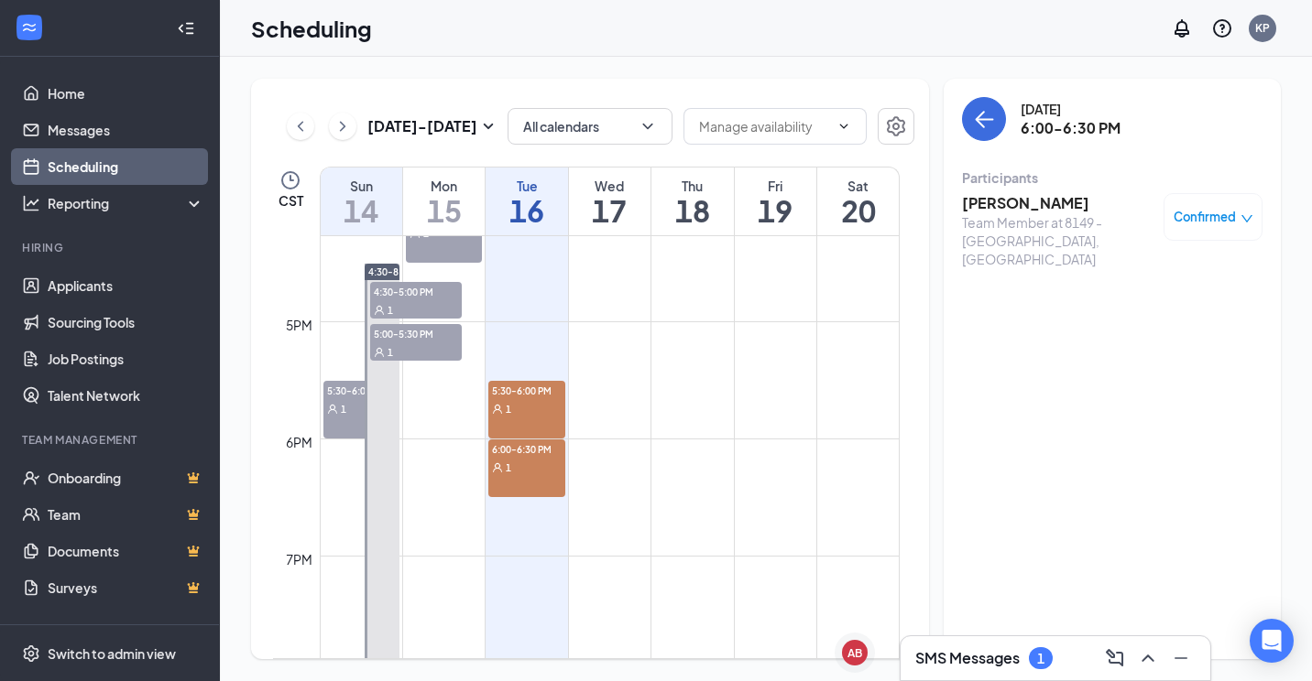
click at [549, 424] on div "5:30-6:00 PM 1" at bounding box center [526, 410] width 76 height 58
click at [993, 117] on icon "ArrowLeft" at bounding box center [984, 119] width 22 height 22
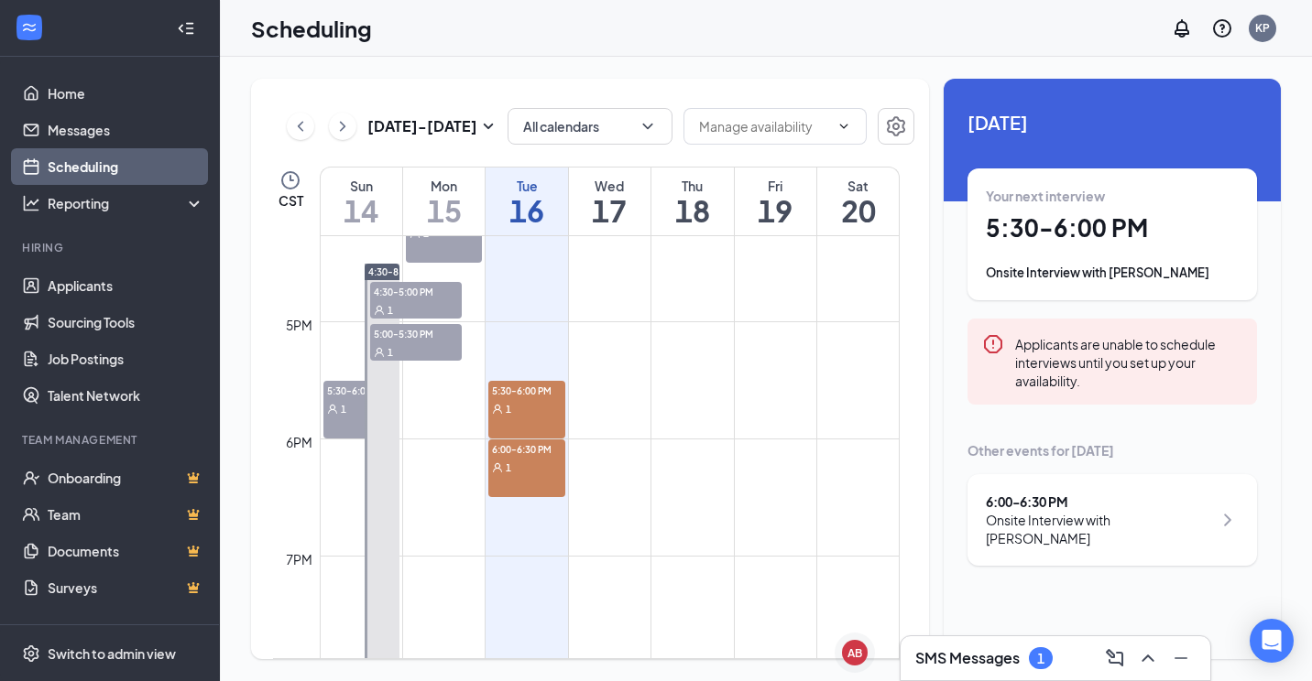
click at [1030, 662] on div "1" at bounding box center [1041, 659] width 24 height 22
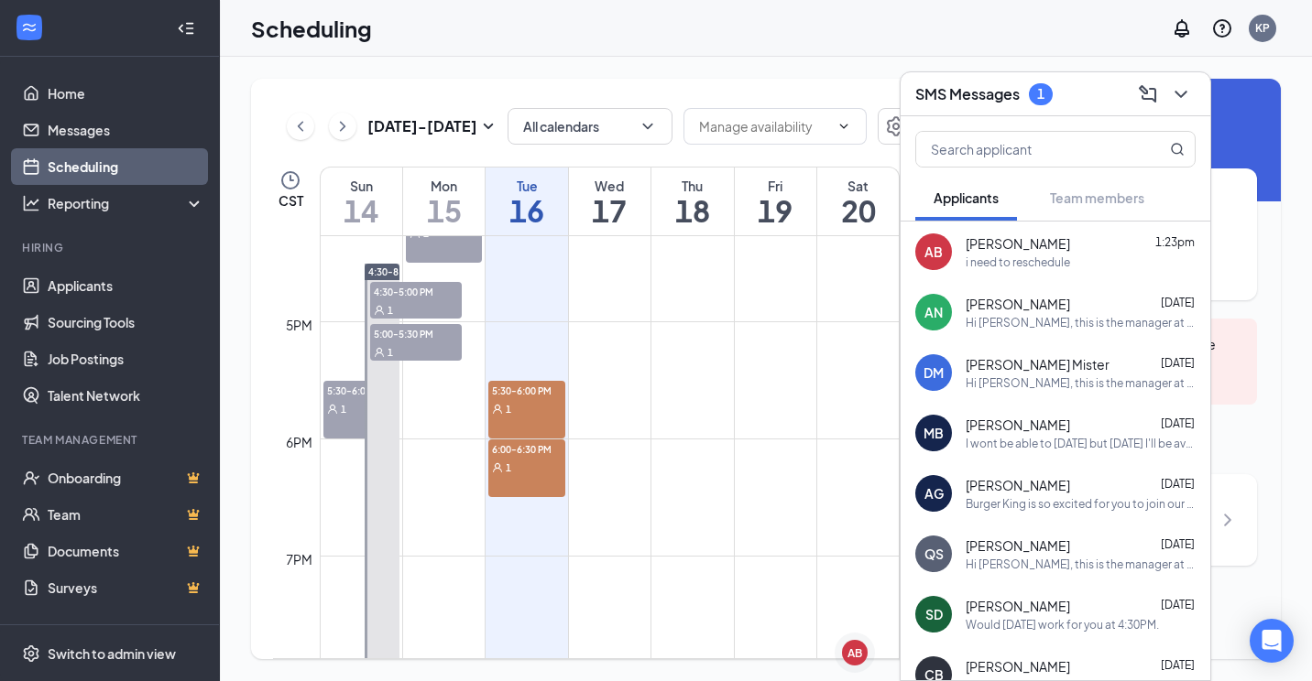
click at [1076, 87] on div "SMS Messages 1" at bounding box center [1055, 94] width 280 height 28
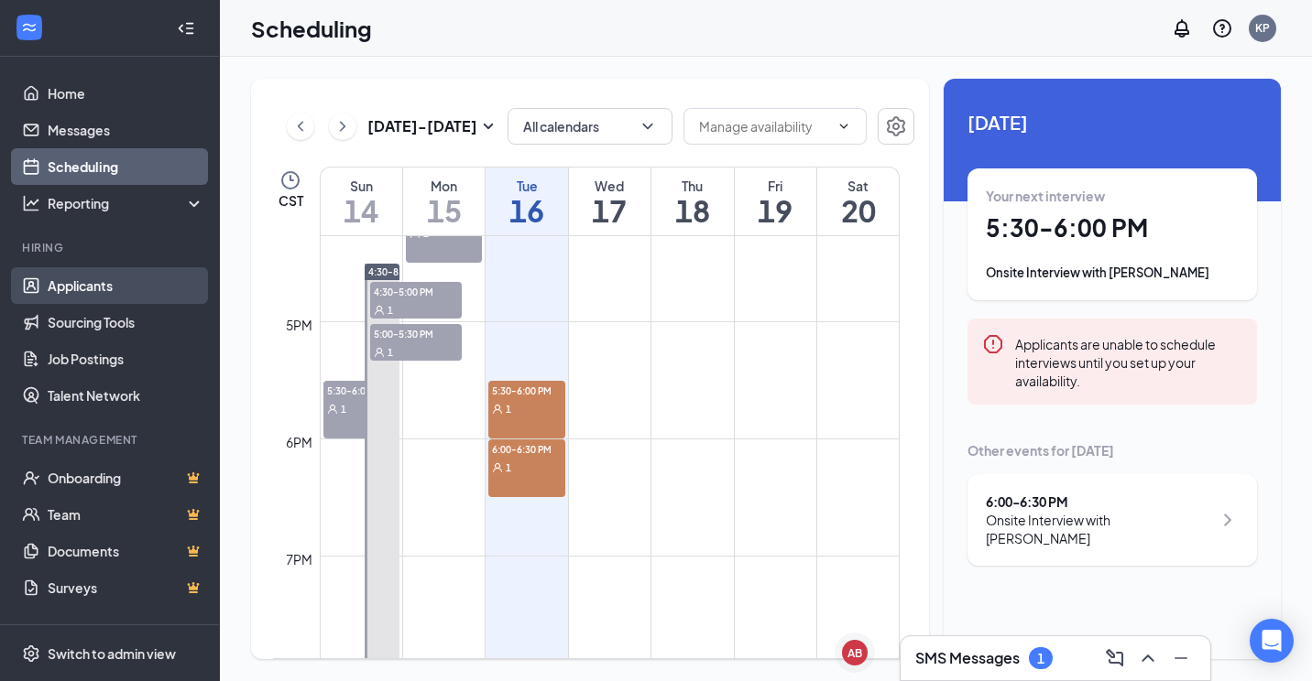
click at [78, 292] on link "Applicants" at bounding box center [126, 285] width 157 height 37
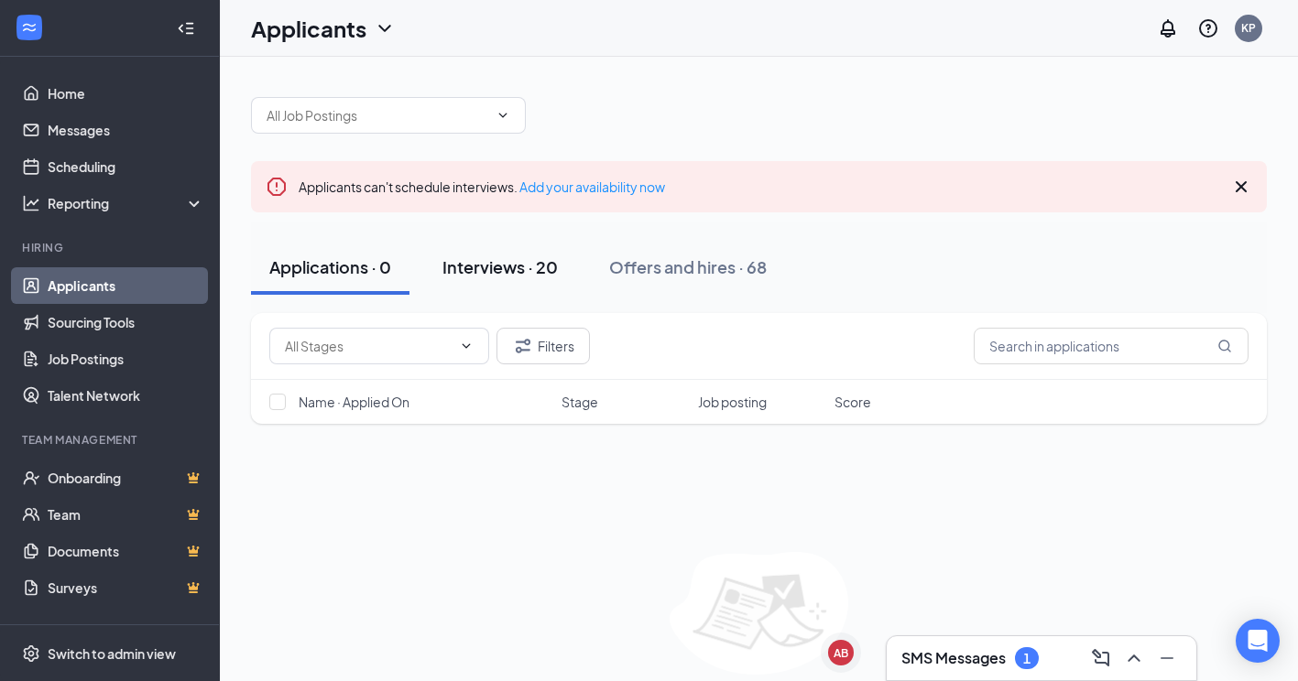
click at [492, 263] on div "Interviews · 20" at bounding box center [499, 267] width 115 height 23
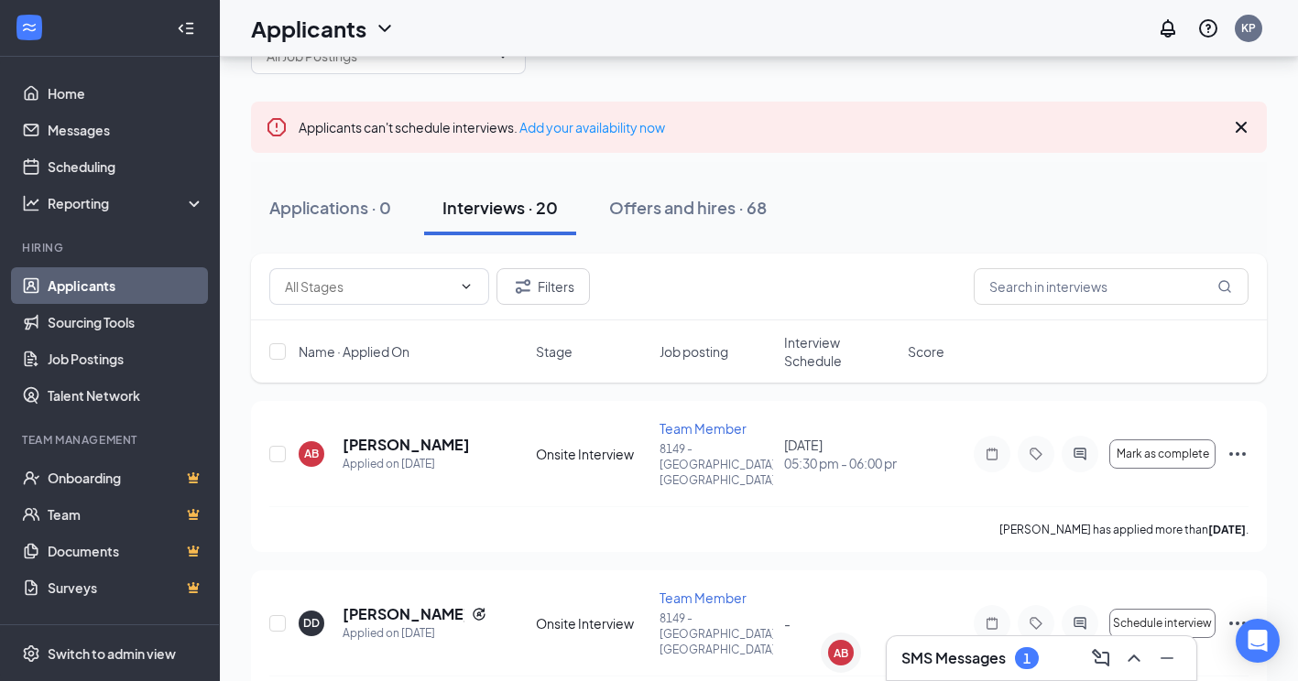
scroll to position [92, 0]
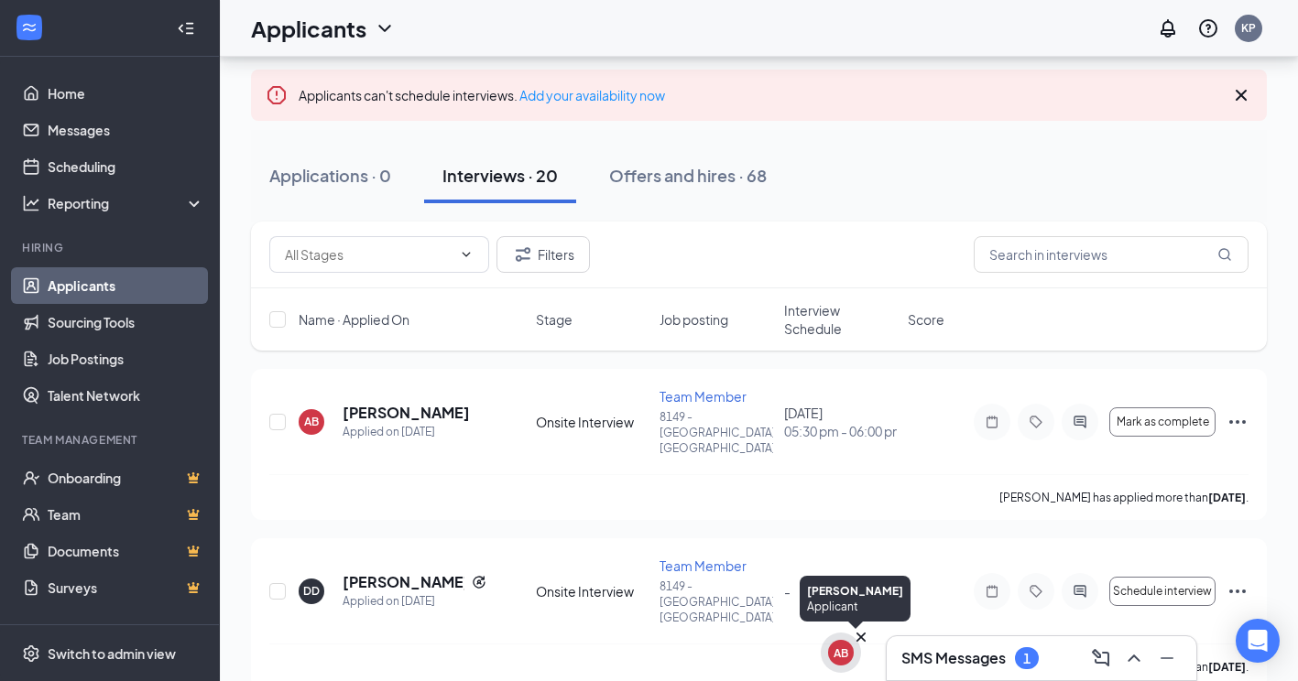
click at [846, 649] on div "AB" at bounding box center [840, 654] width 15 height 16
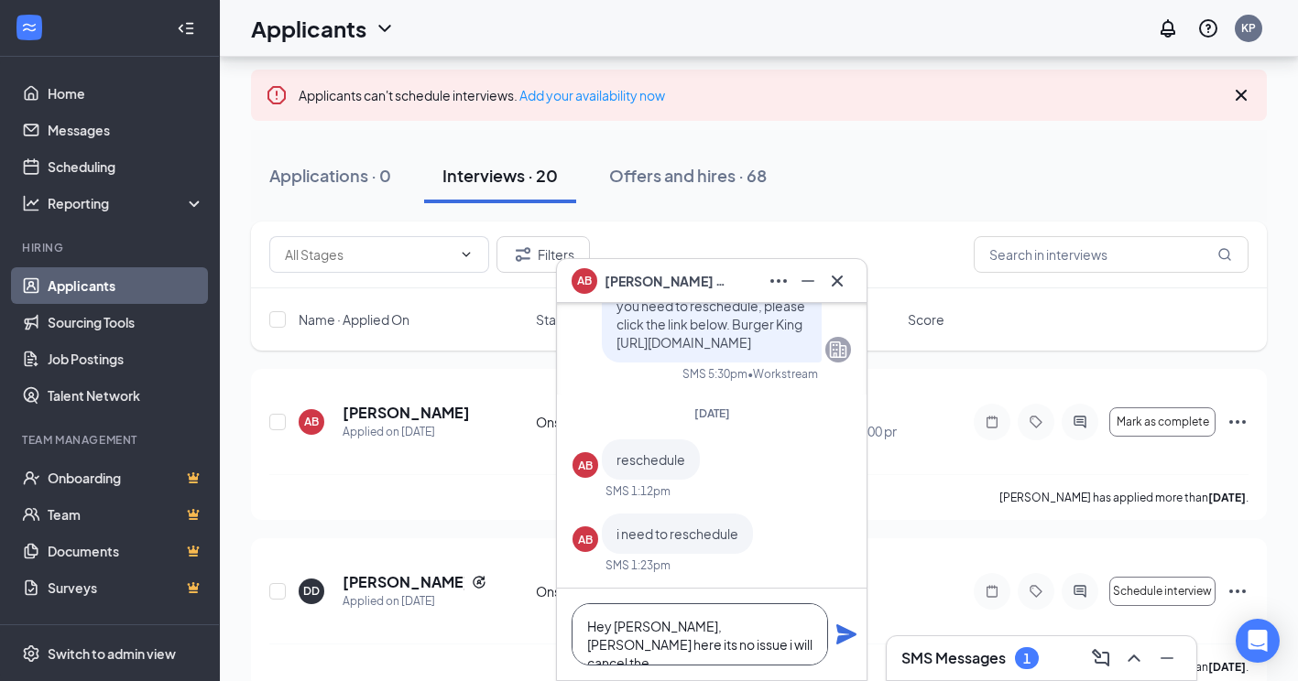
click at [750, 654] on textarea "Hey [PERSON_NAME], [PERSON_NAME] here its no issue i will cancel the" at bounding box center [700, 635] width 256 height 62
click at [810, 631] on textarea "Hey [PERSON_NAME], [PERSON_NAME] here its no issue i will cancel the" at bounding box center [700, 635] width 256 height 62
click at [781, 648] on textarea "Hey [PERSON_NAME], [PERSON_NAME] here its no issue I will cancel the" at bounding box center [700, 635] width 256 height 62
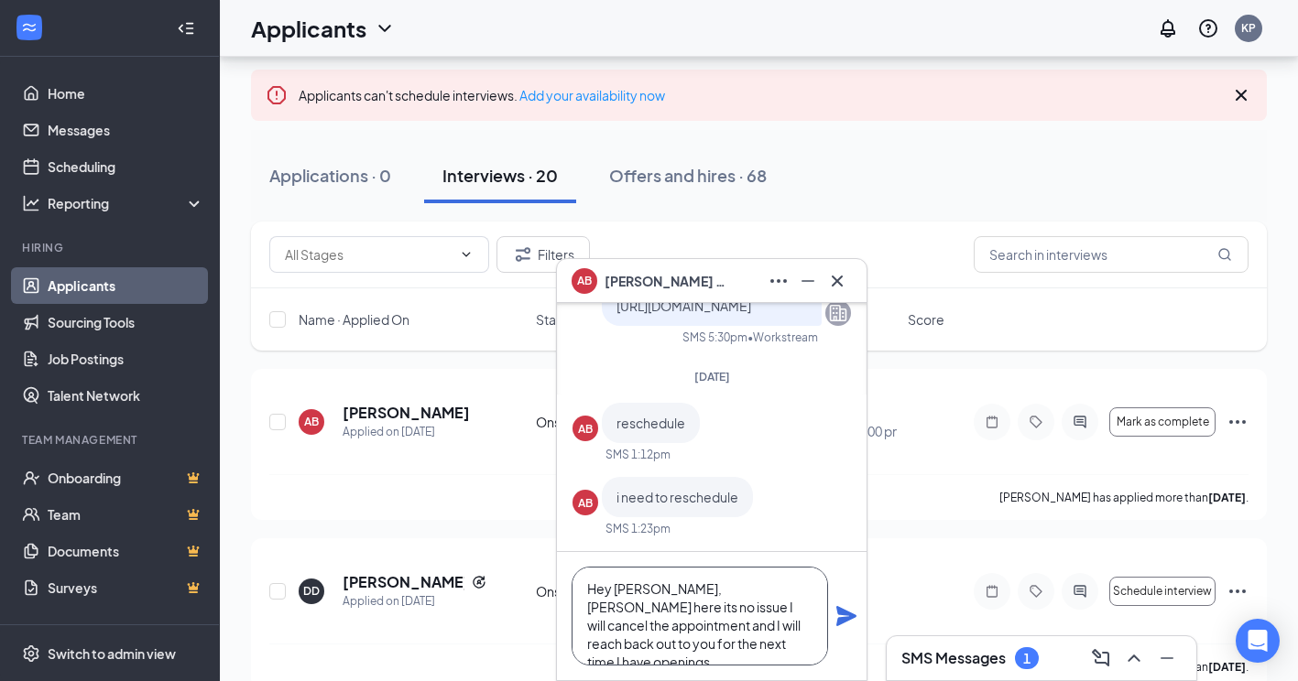
click at [737, 644] on textarea "Hey [PERSON_NAME], [PERSON_NAME] here its no issue I will cancel the appointmen…" at bounding box center [700, 616] width 256 height 99
click at [738, 653] on textarea "Hey [PERSON_NAME], [PERSON_NAME] here it's no issue I will cancel the appointme…" at bounding box center [700, 616] width 256 height 99
type textarea "Hey [PERSON_NAME], [PERSON_NAME] here it's no issue I will cancel the appointme…"
click at [855, 619] on icon "Plane" at bounding box center [846, 616] width 22 height 22
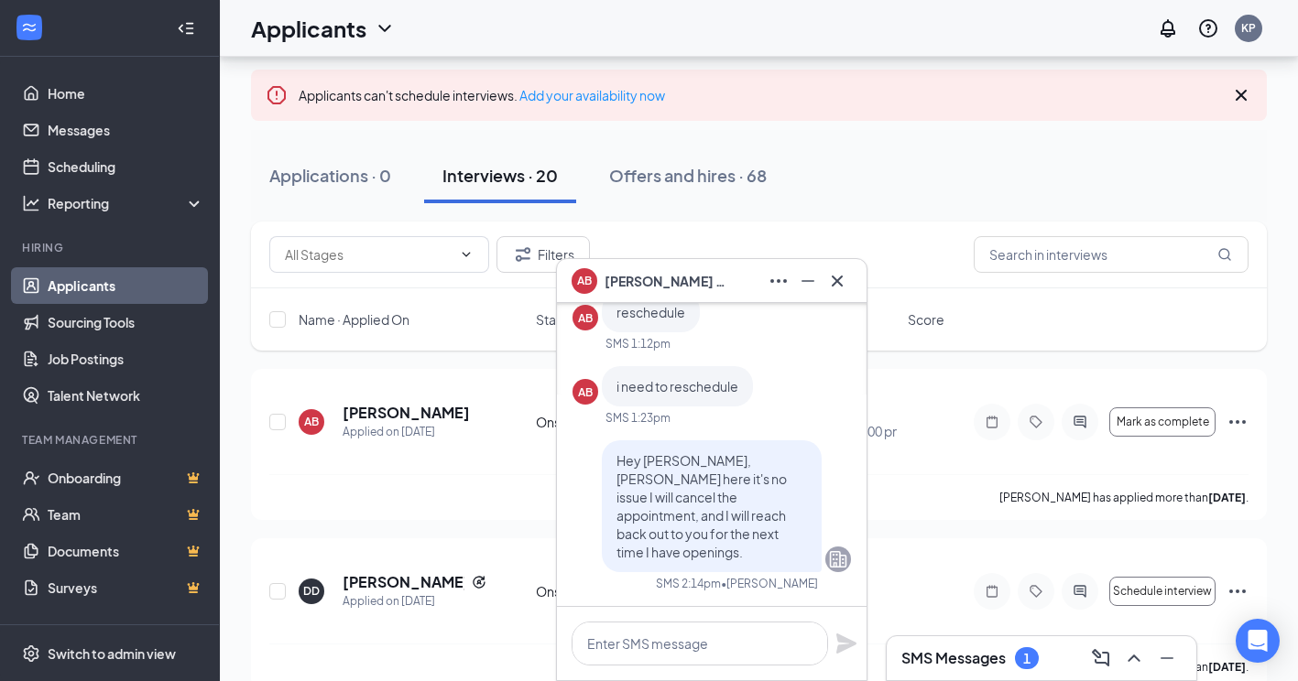
scroll to position [0, 0]
click at [842, 282] on icon "Cross" at bounding box center [837, 281] width 22 height 22
